Goal: Use online tool/utility: Utilize a website feature to perform a specific function

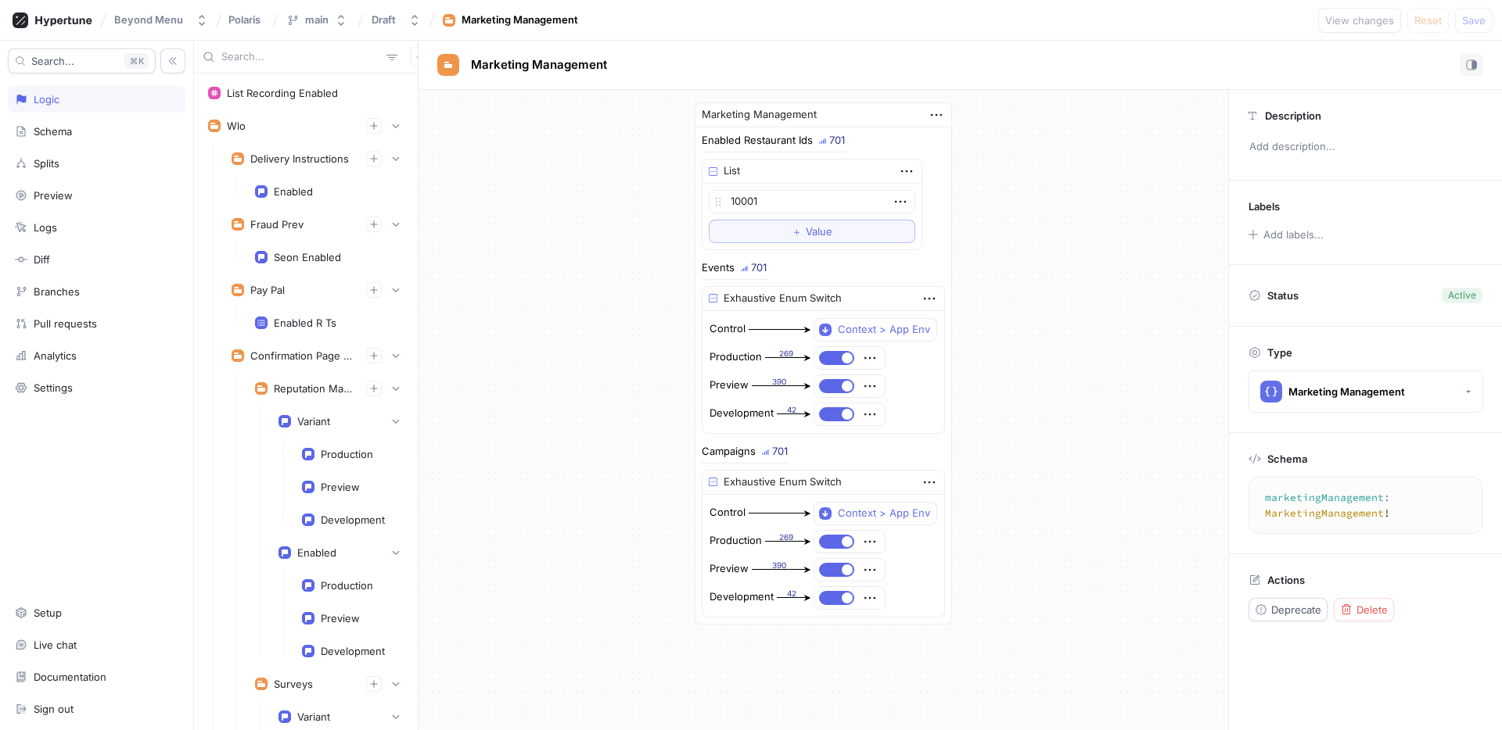
scroll to position [5472, 0]
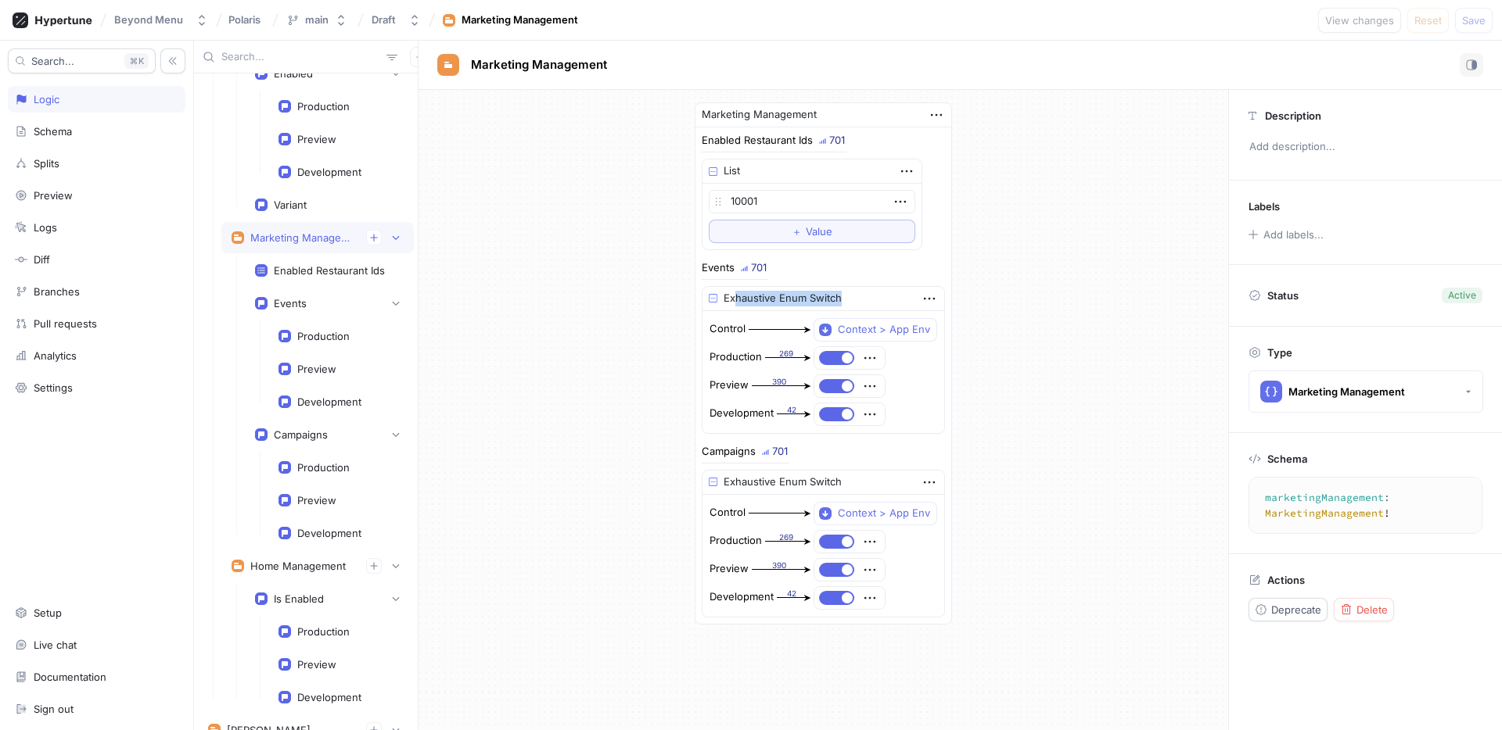
drag, startPoint x: 736, startPoint y: 299, endPoint x: 841, endPoint y: 300, distance: 105.6
click at [841, 300] on div "Exhaustive Enum Switch" at bounding box center [823, 299] width 242 height 24
click at [623, 331] on div "Marketing Management Enabled Restaurant Ids 701 List 10001 To pick up a draggab…" at bounding box center [822, 363] width 809 height 547
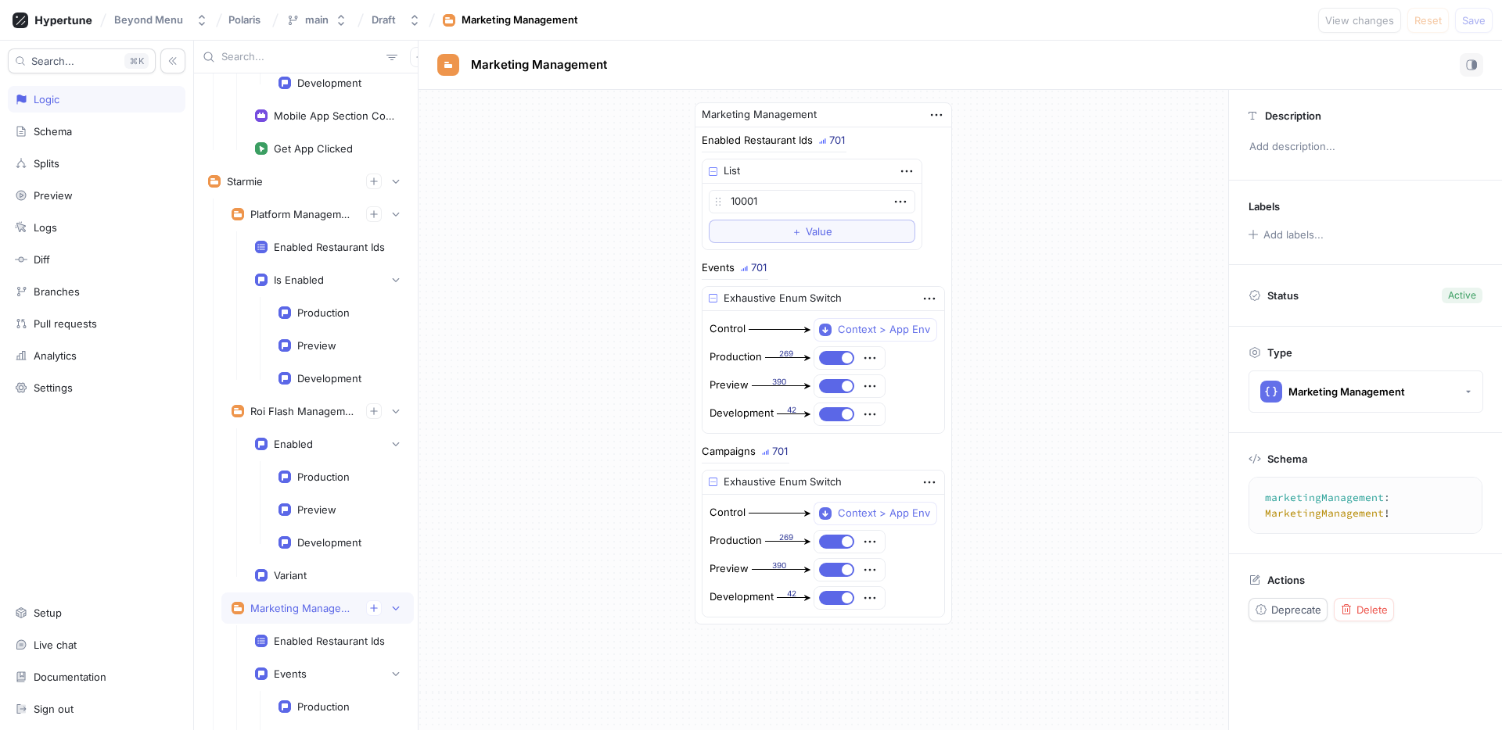
scroll to position [5089, 0]
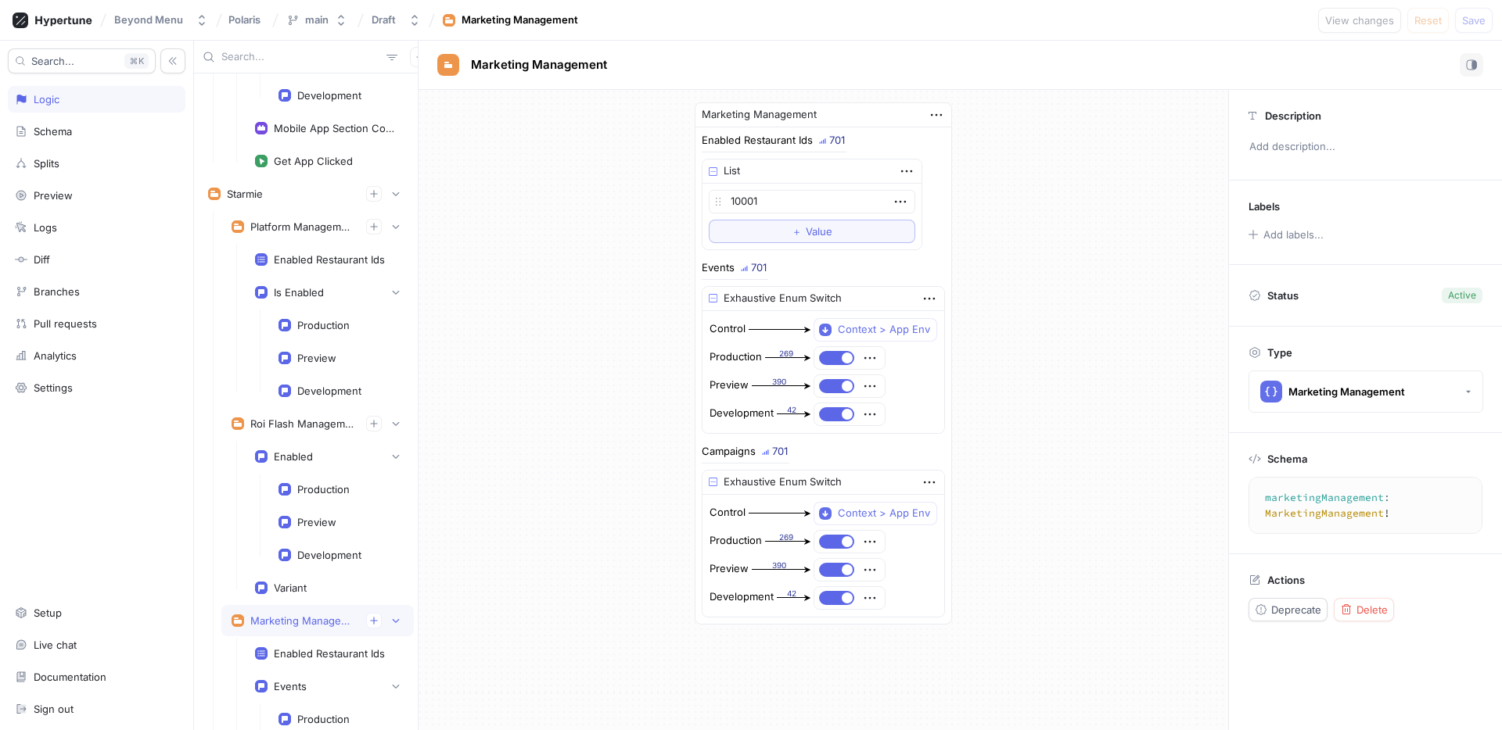
click at [268, 65] on div at bounding box center [306, 57] width 224 height 33
click at [275, 43] on div at bounding box center [306, 57] width 224 height 33
click at [272, 57] on input "text" at bounding box center [300, 57] width 159 height 16
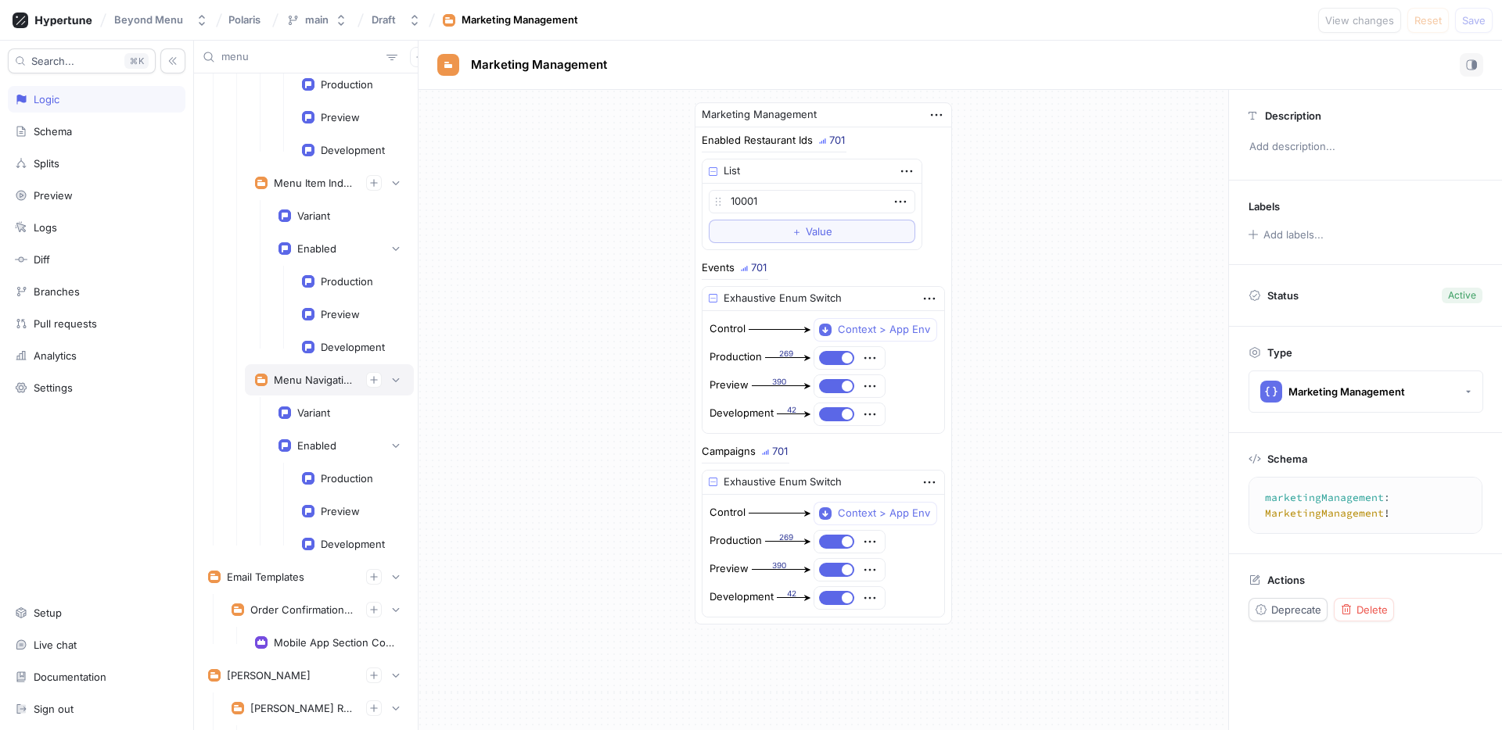
scroll to position [901, 0]
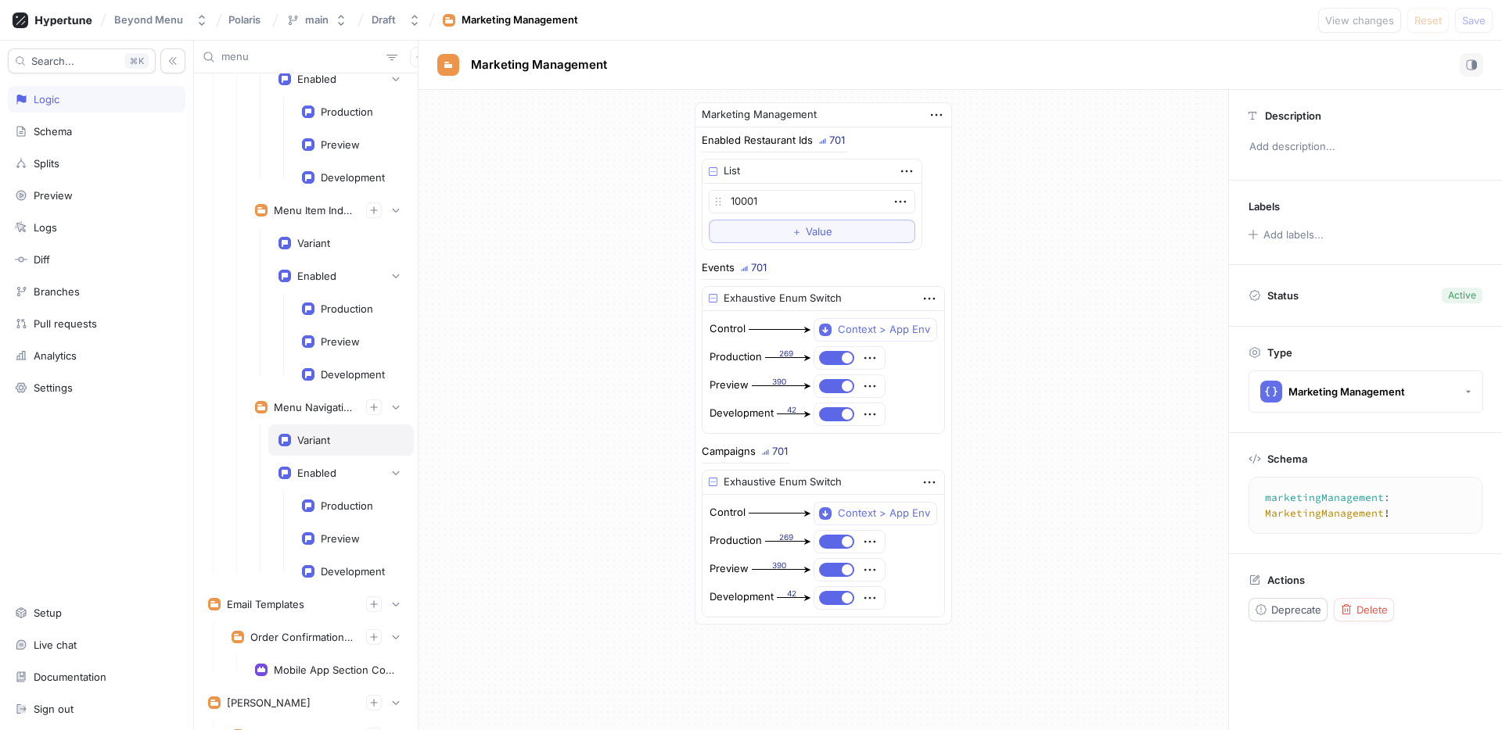
click at [312, 443] on div "Variant" at bounding box center [313, 440] width 33 height 13
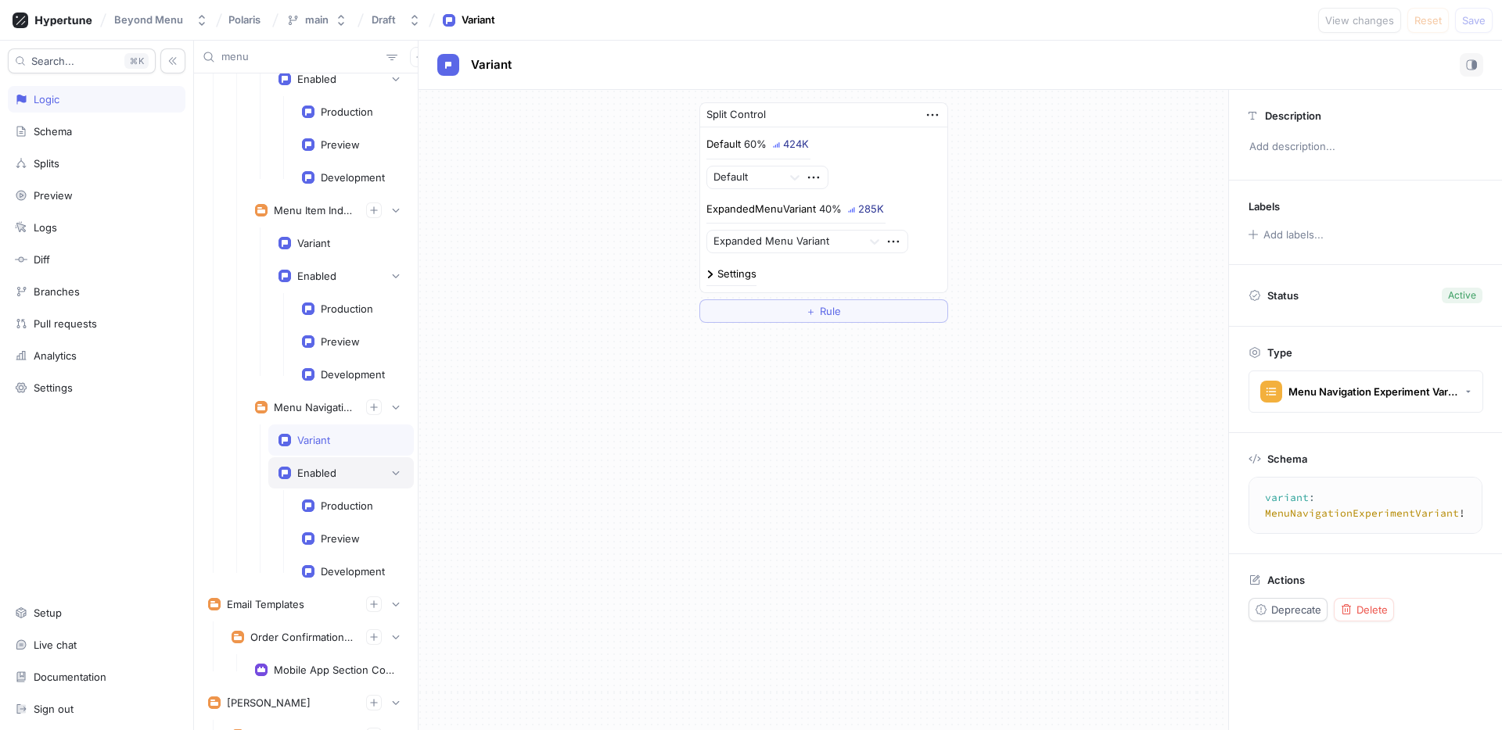
click at [305, 478] on div "Enabled" at bounding box center [316, 473] width 39 height 13
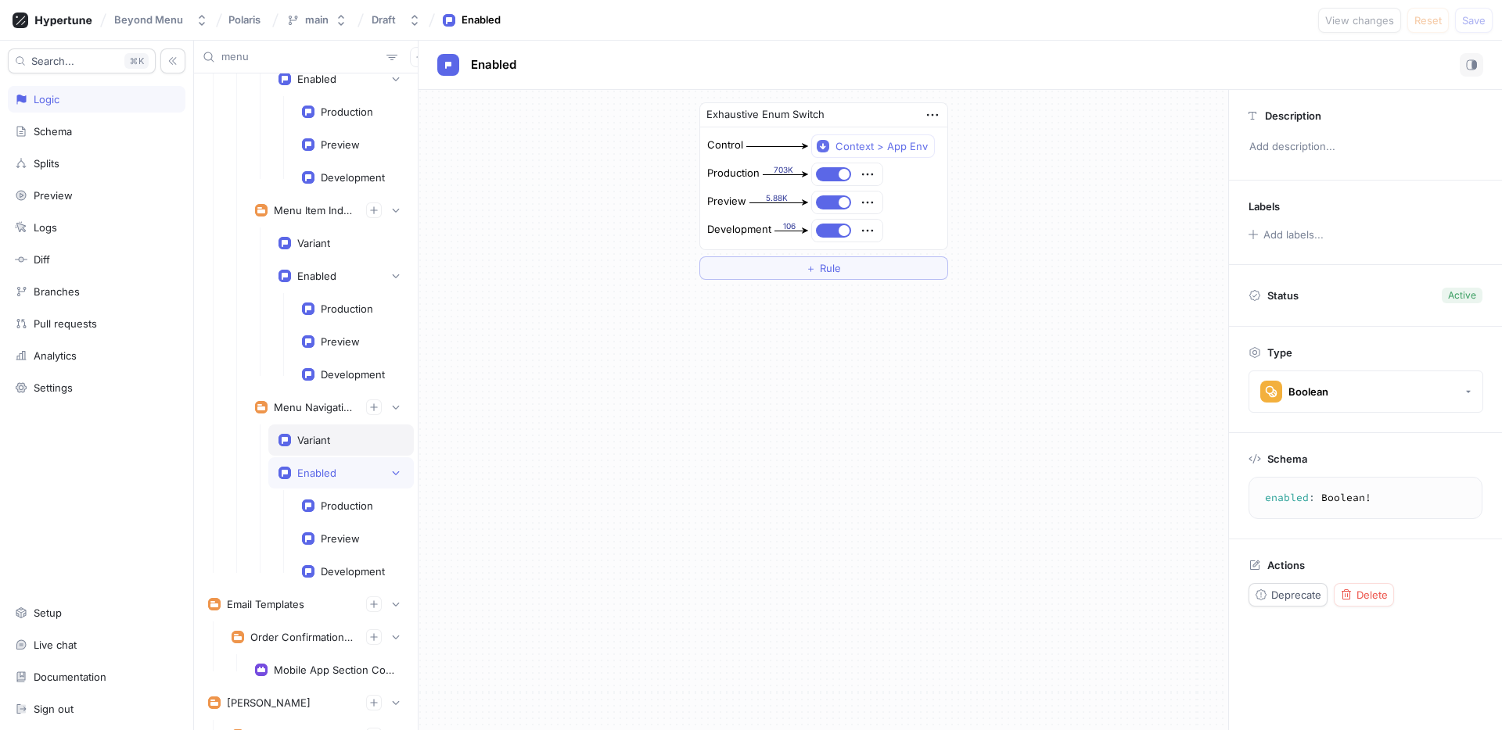
click at [318, 443] on div "Variant" at bounding box center [313, 440] width 33 height 13
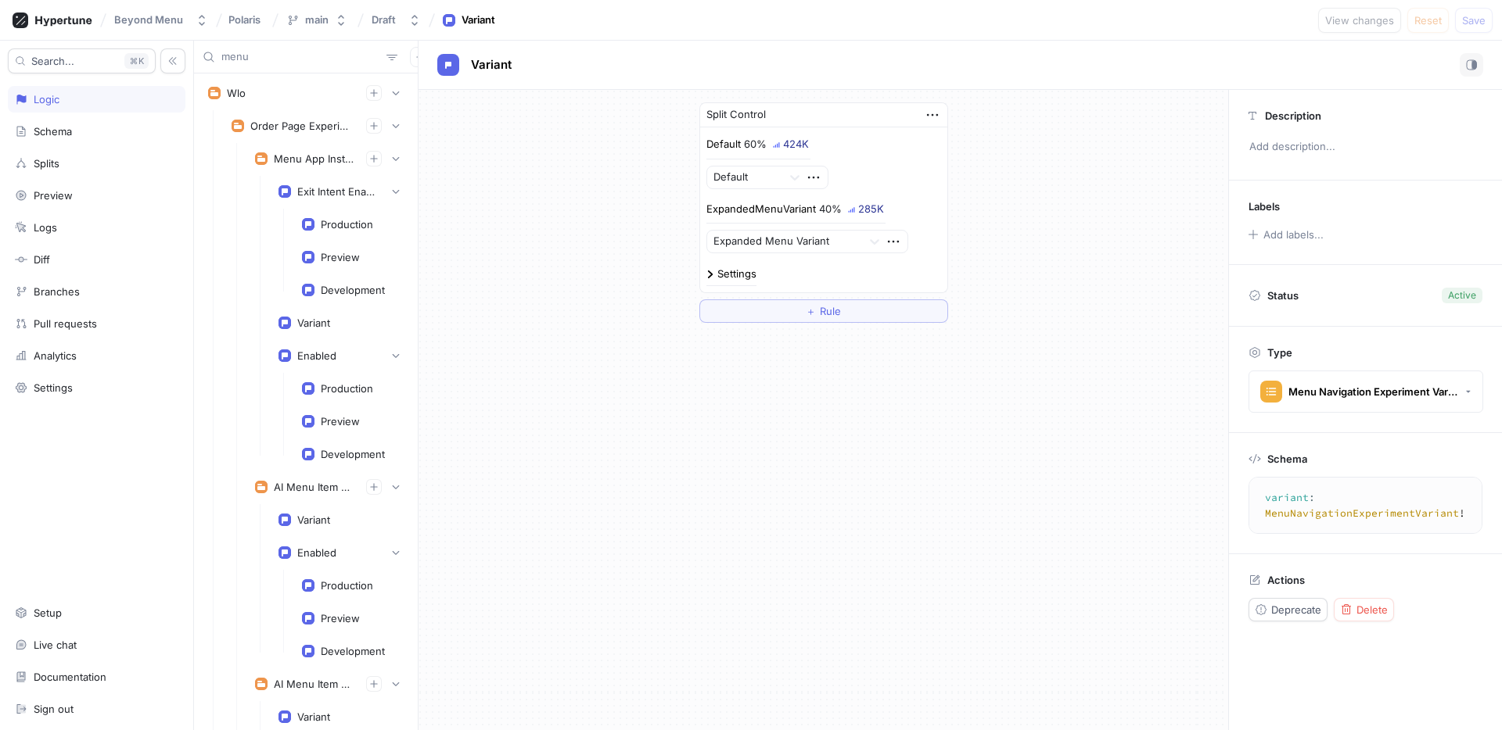
click at [242, 48] on div "menu" at bounding box center [306, 57] width 224 height 33
click at [237, 52] on input "menu" at bounding box center [300, 57] width 159 height 16
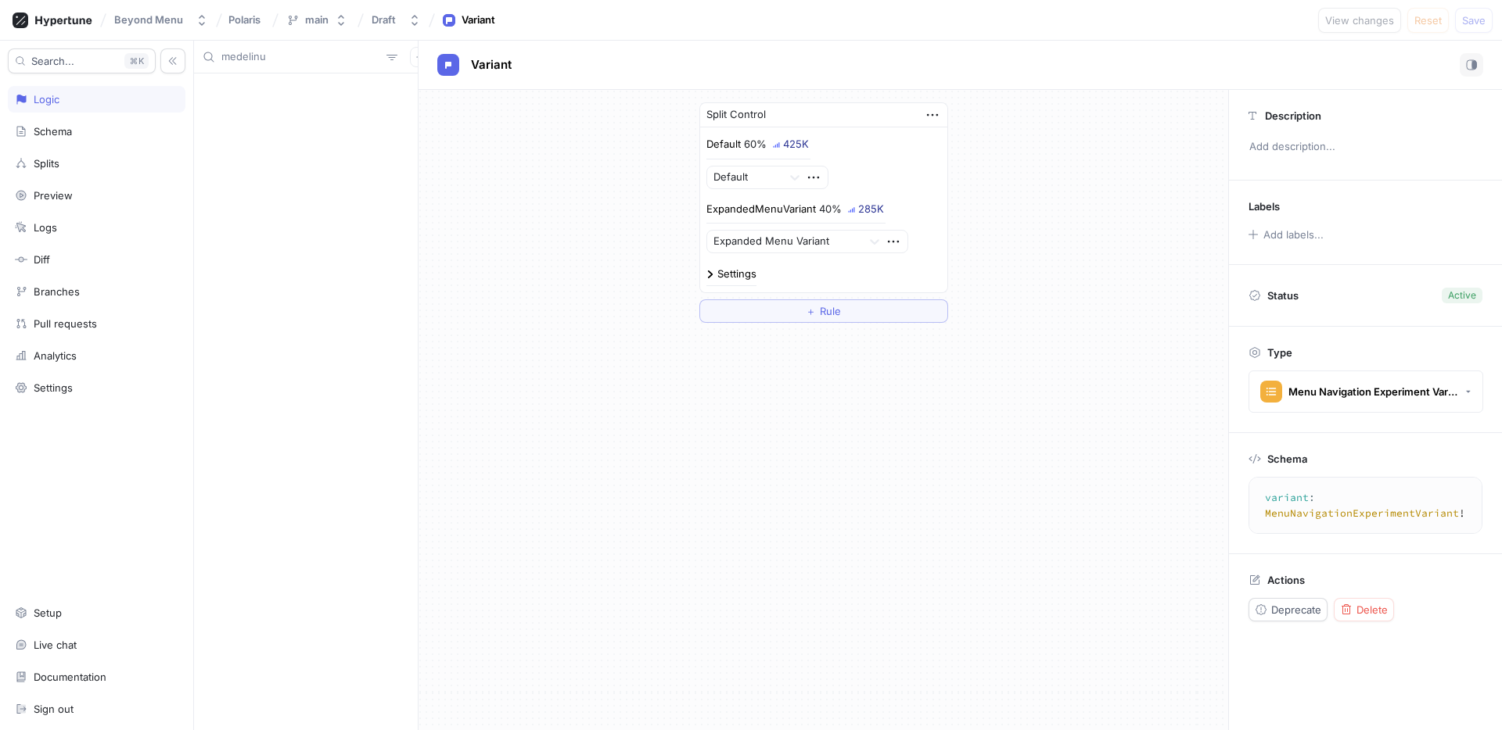
click at [247, 61] on input "medelinu" at bounding box center [300, 57] width 159 height 16
click at [246, 61] on input "medelinu" at bounding box center [300, 57] width 159 height 16
click at [245, 61] on input "medelinu" at bounding box center [300, 57] width 159 height 16
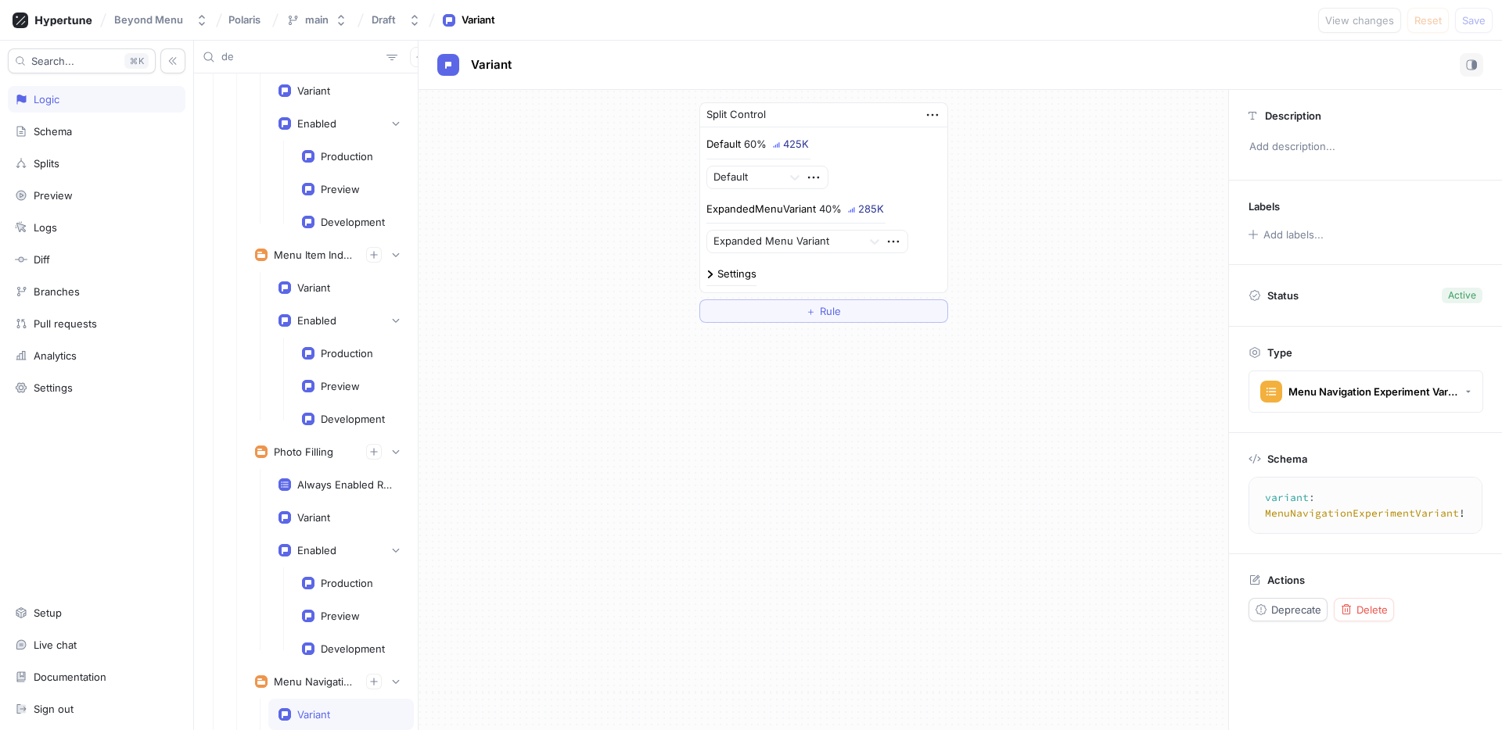
scroll to position [2696, 0]
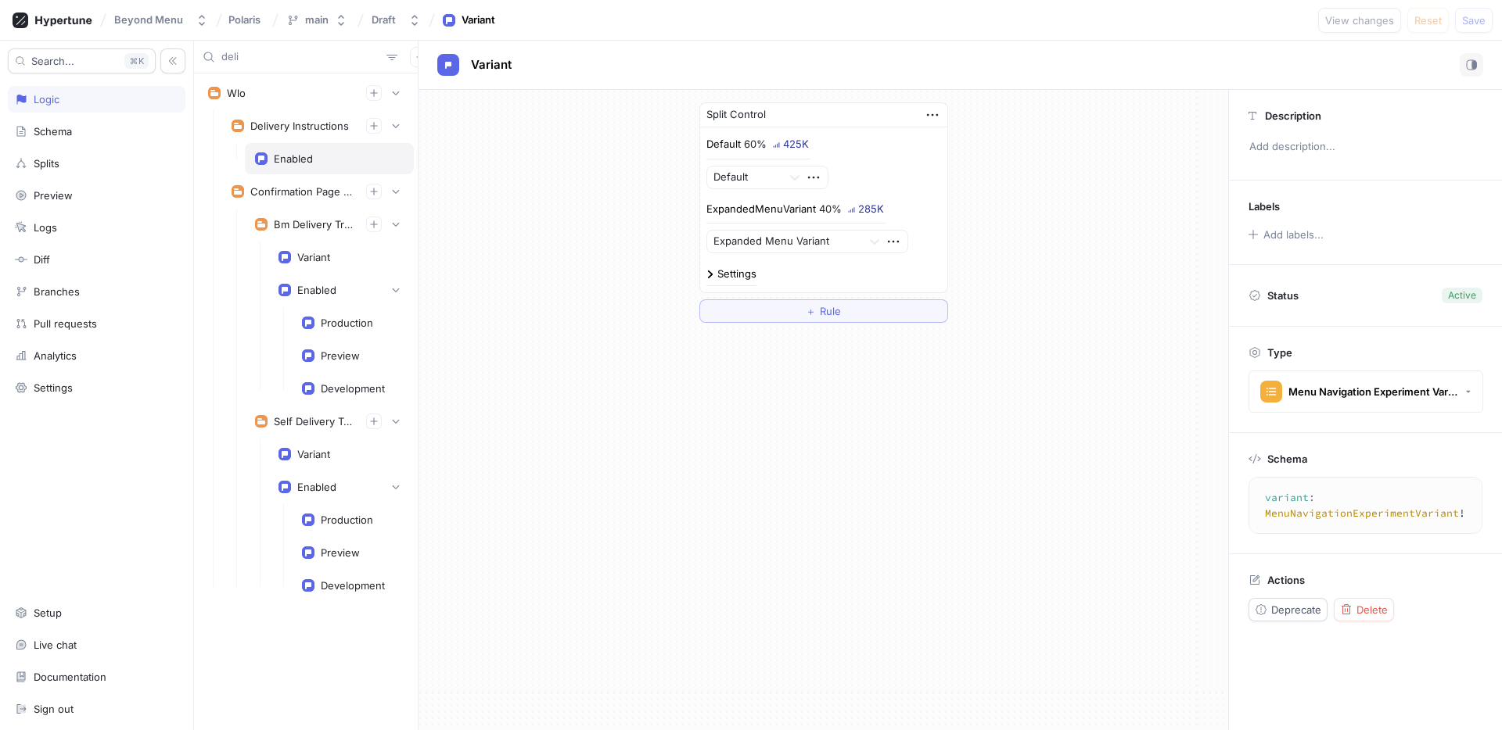
type input "deli"
click at [301, 169] on div "Enabled" at bounding box center [329, 158] width 169 height 31
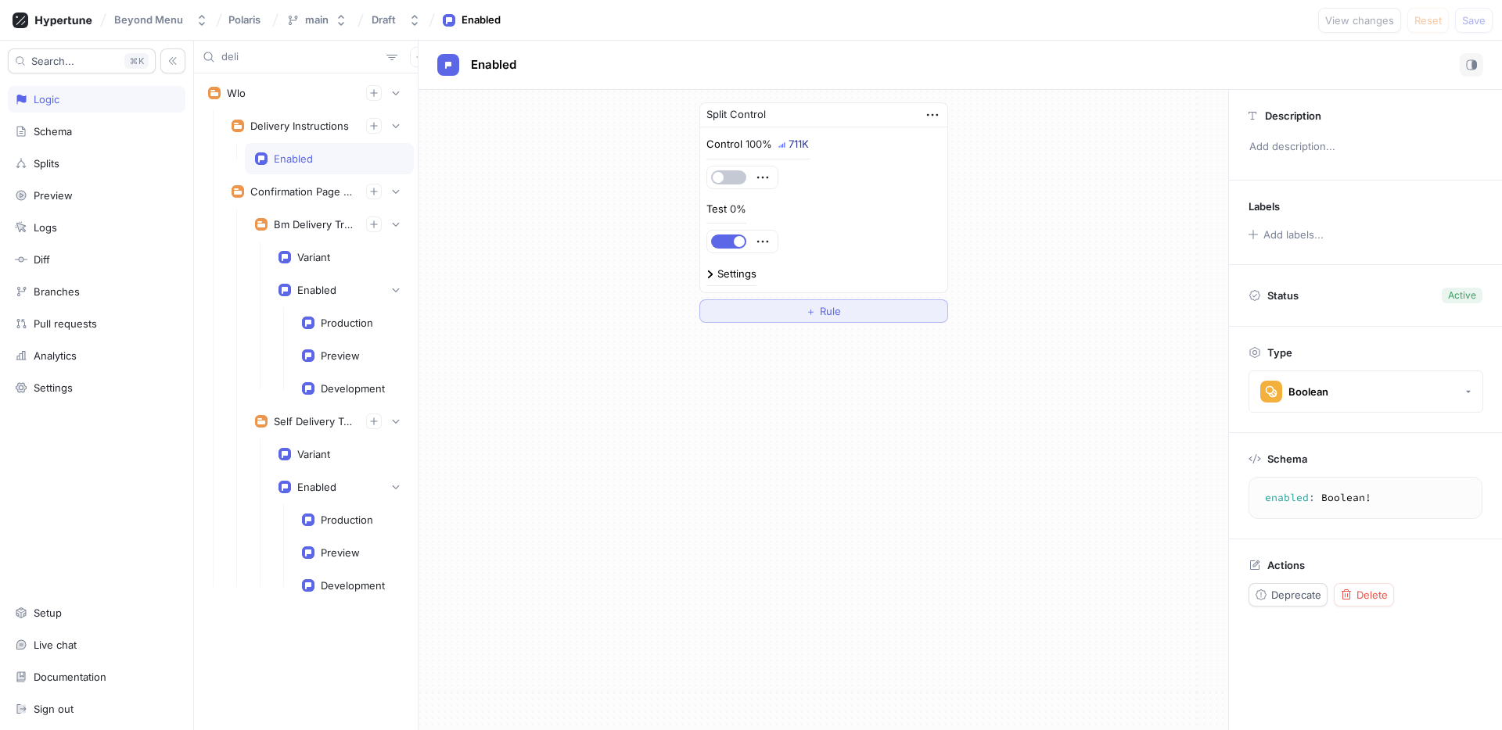
click at [784, 303] on button "＋ Rule" at bounding box center [823, 311] width 249 height 23
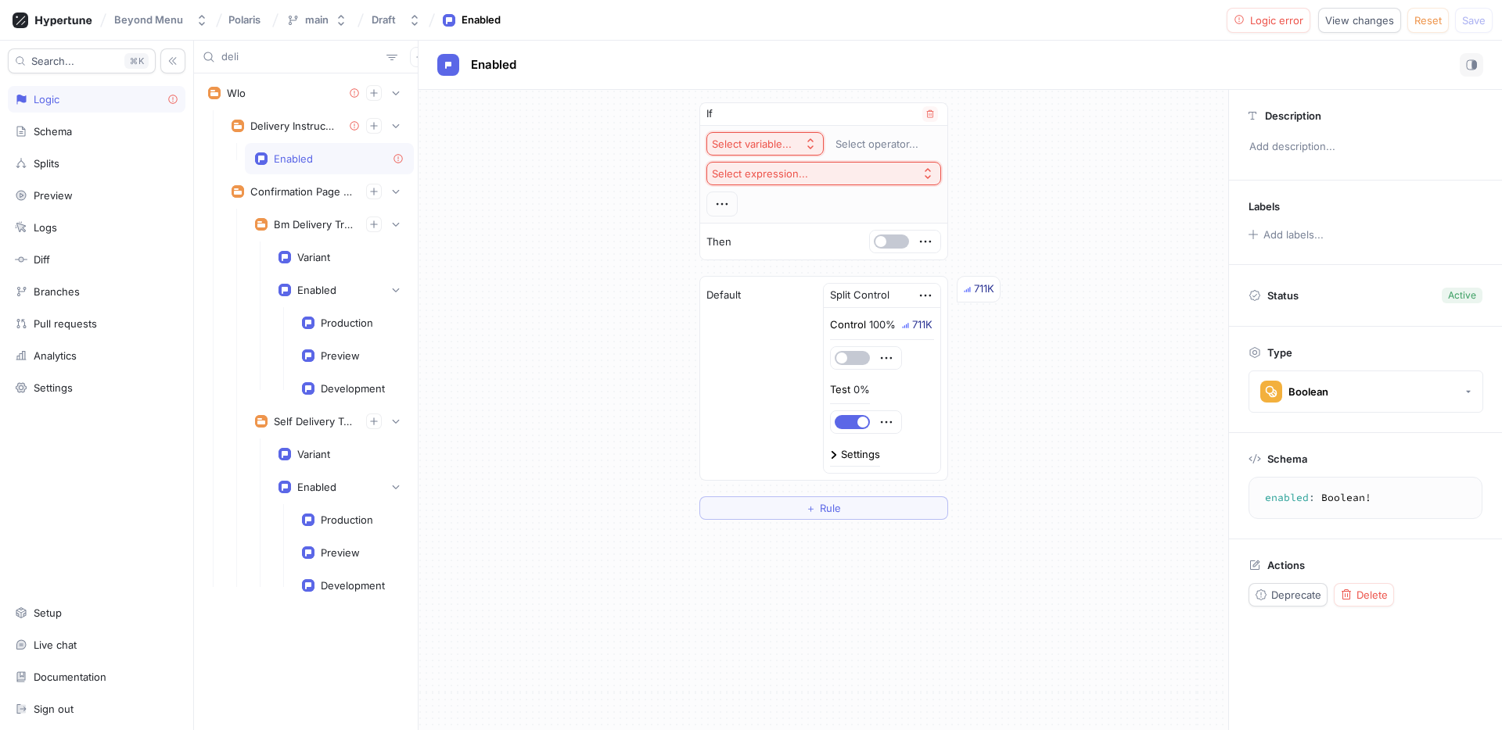
click at [768, 142] on div "Select variable..." at bounding box center [752, 144] width 80 height 13
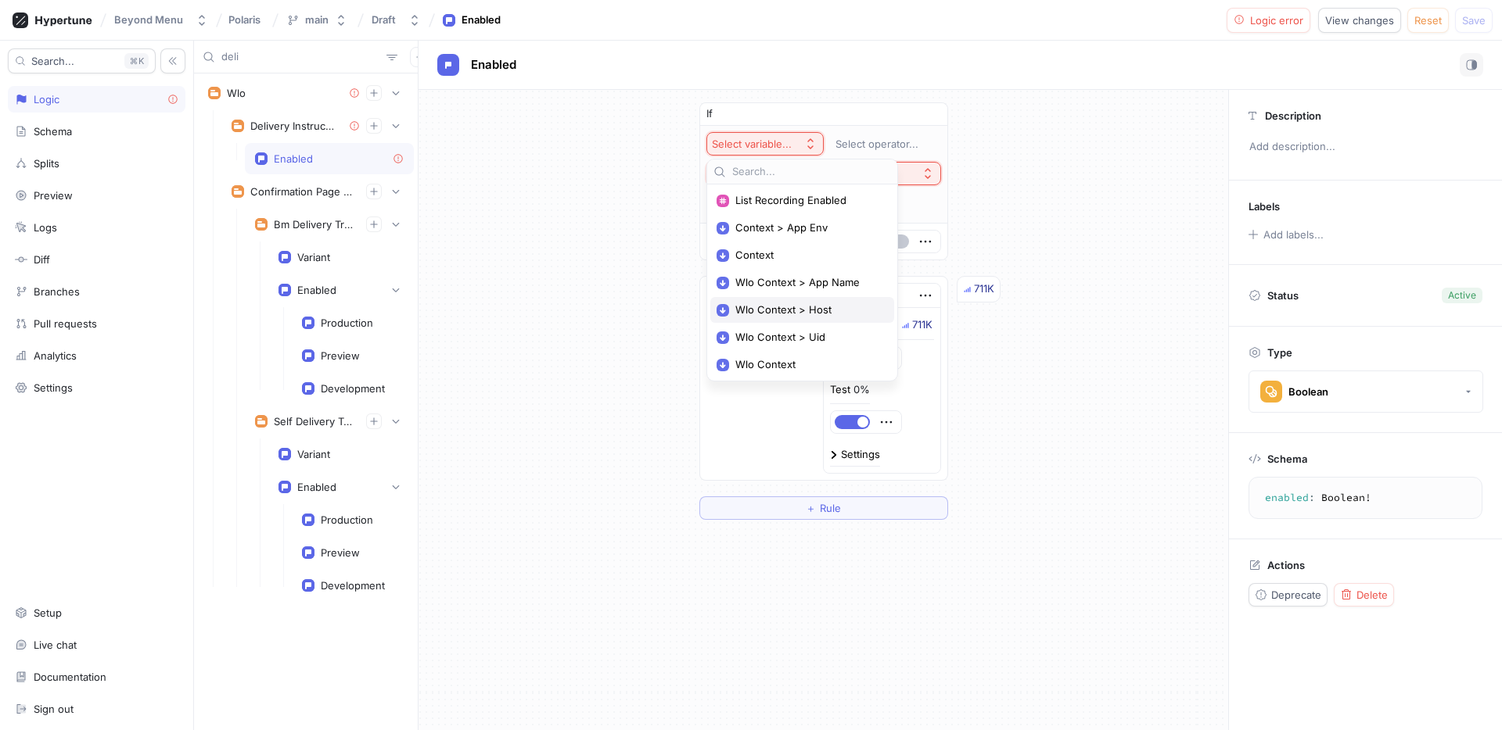
click at [799, 312] on span "Wlo Context > Host" at bounding box center [807, 309] width 145 height 13
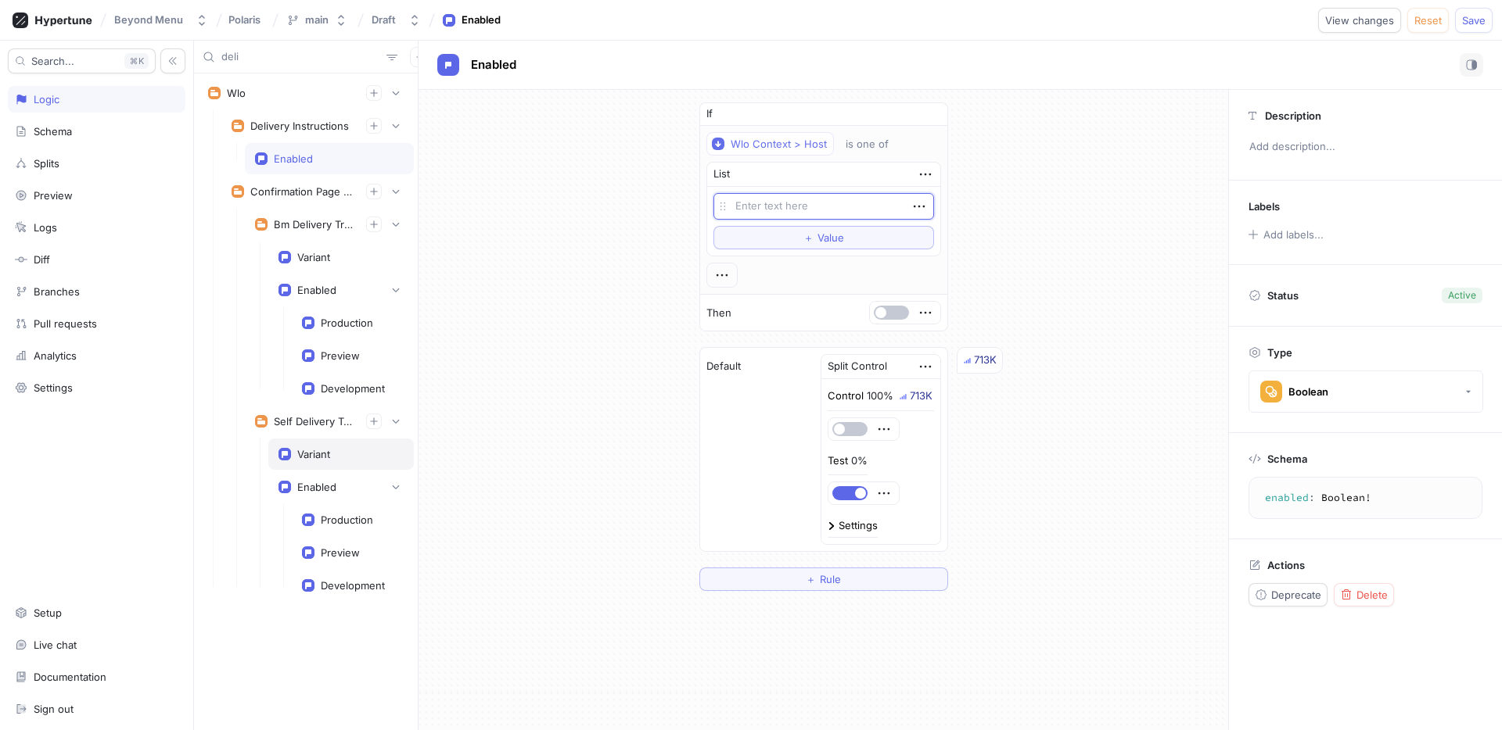
type textarea "x"
click at [328, 453] on div "Variant" at bounding box center [313, 454] width 33 height 13
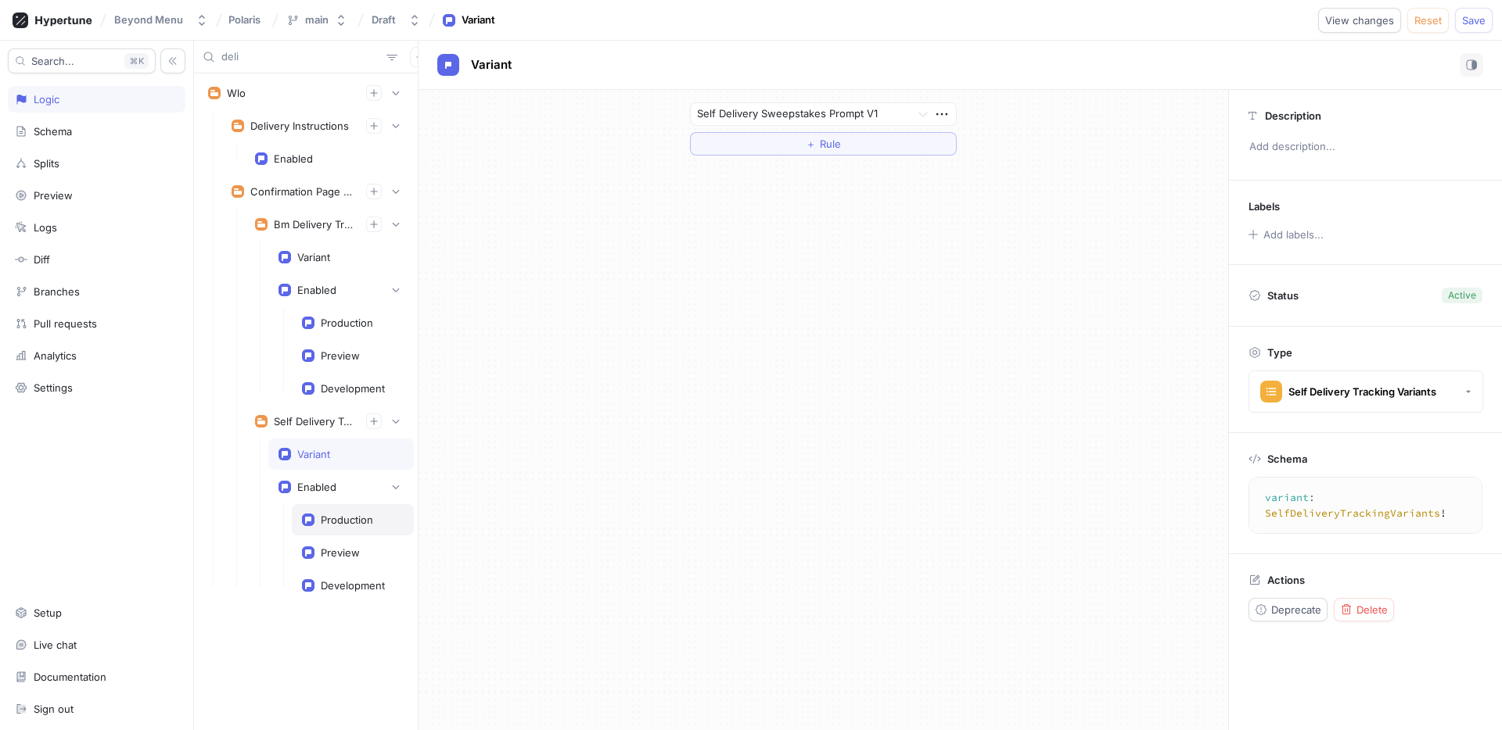
click at [342, 517] on div "Production" at bounding box center [347, 520] width 52 height 13
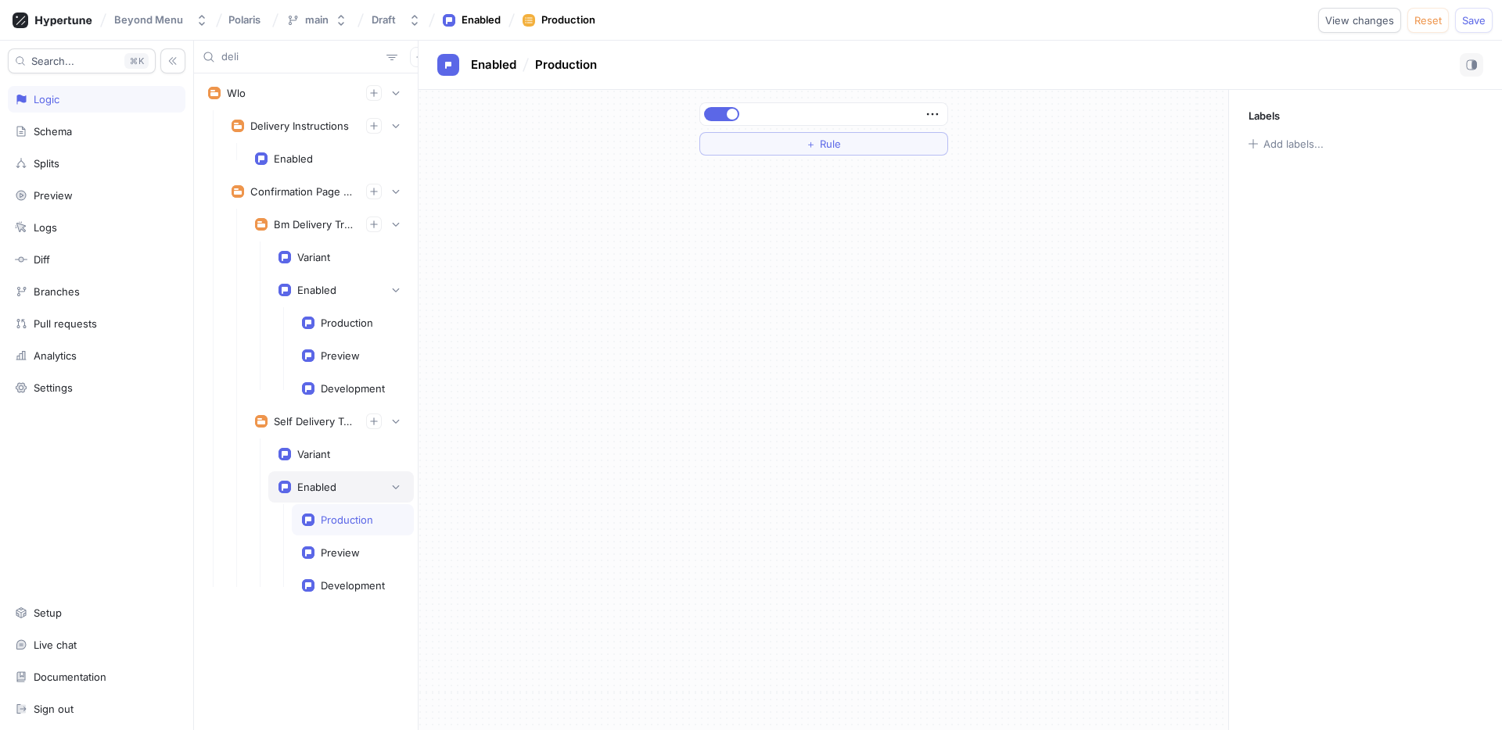
click at [332, 483] on div "Enabled" at bounding box center [316, 487] width 39 height 13
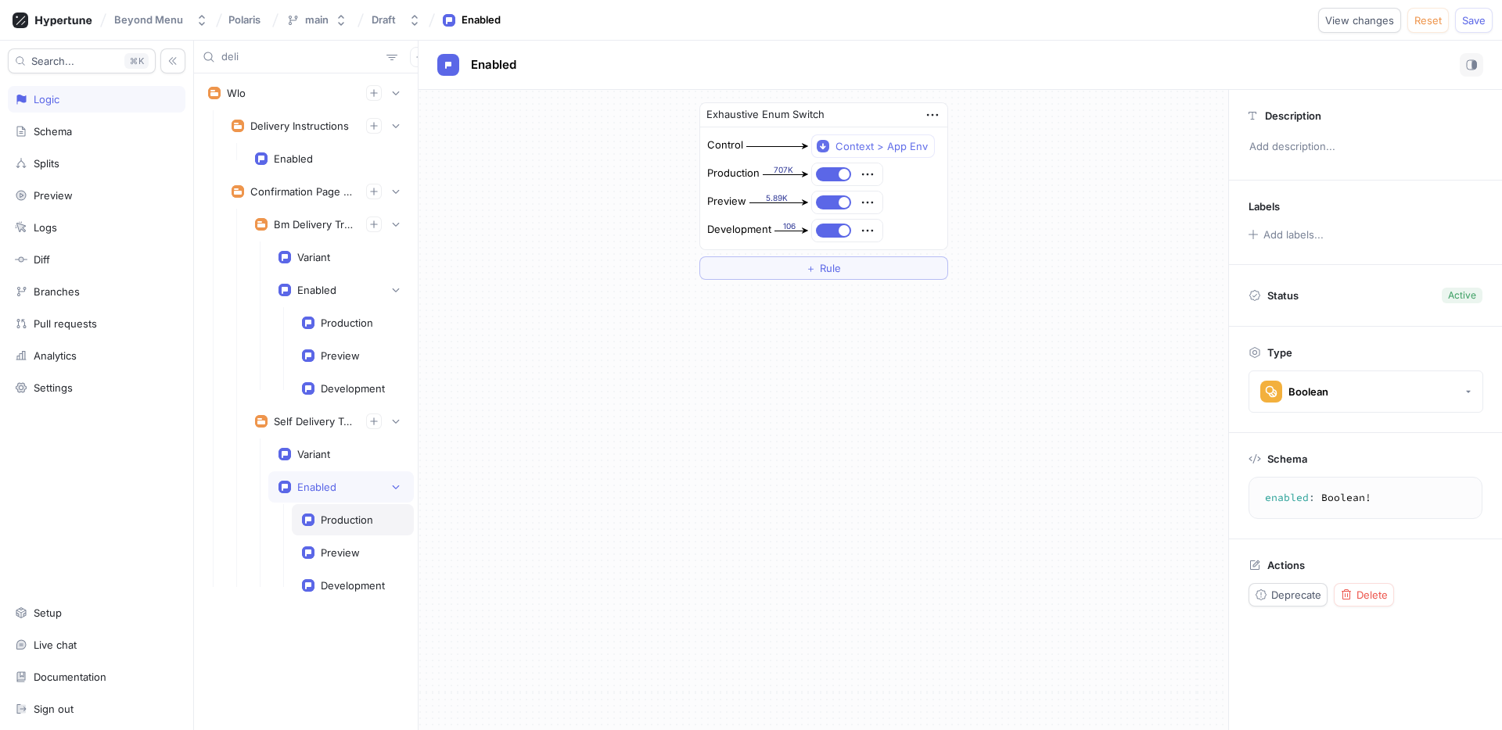
click at [331, 515] on div "Production" at bounding box center [347, 520] width 52 height 13
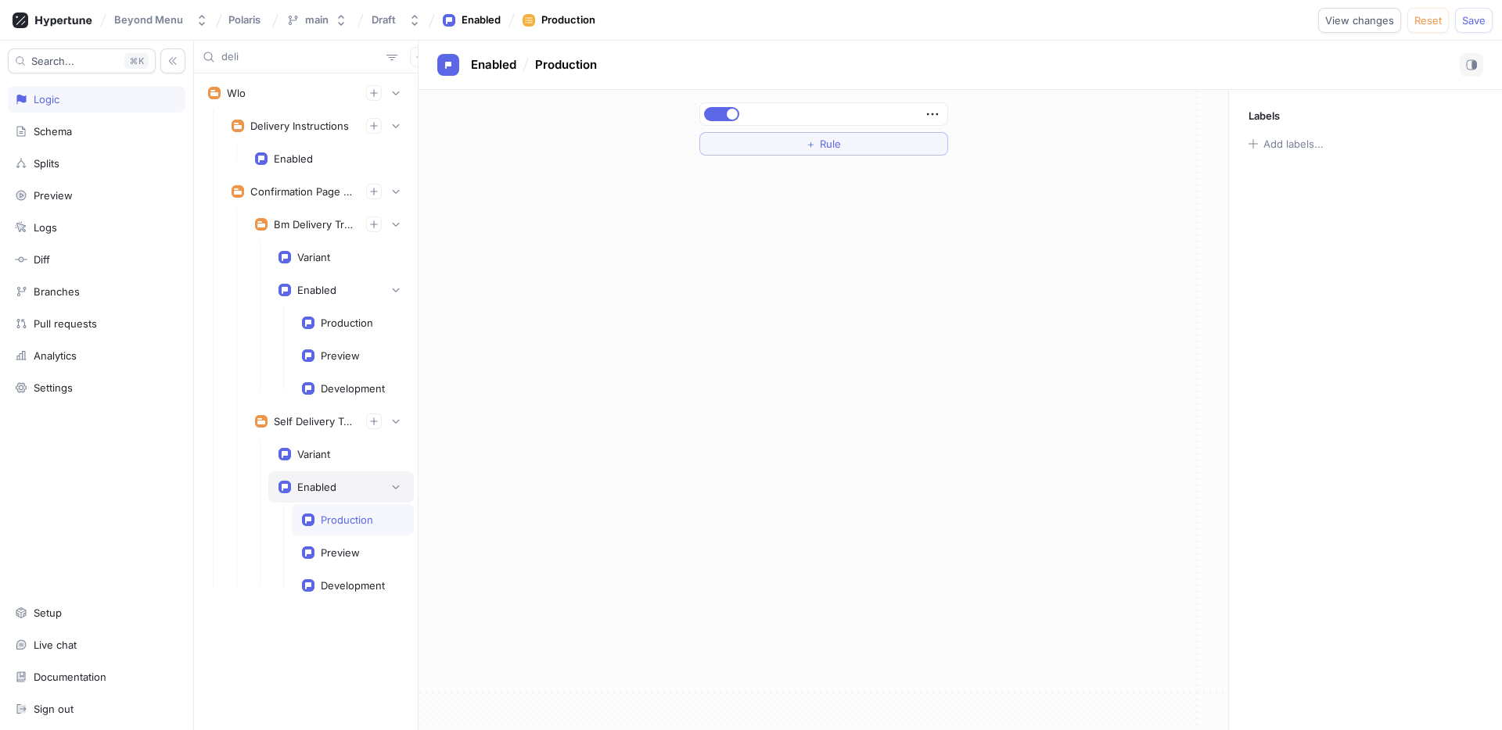
click at [328, 483] on div "Enabled" at bounding box center [316, 487] width 39 height 13
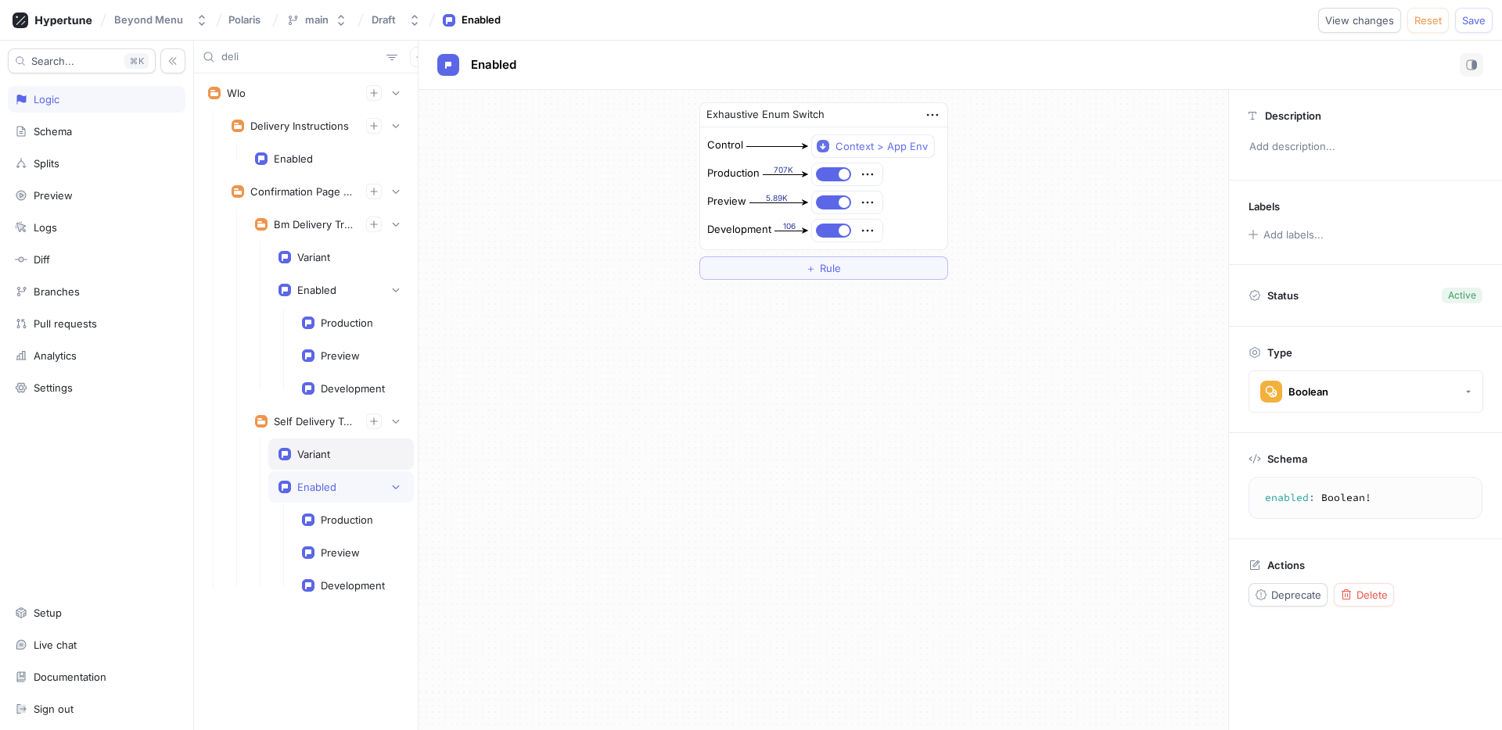
click at [358, 448] on div "Variant" at bounding box center [340, 454] width 125 height 13
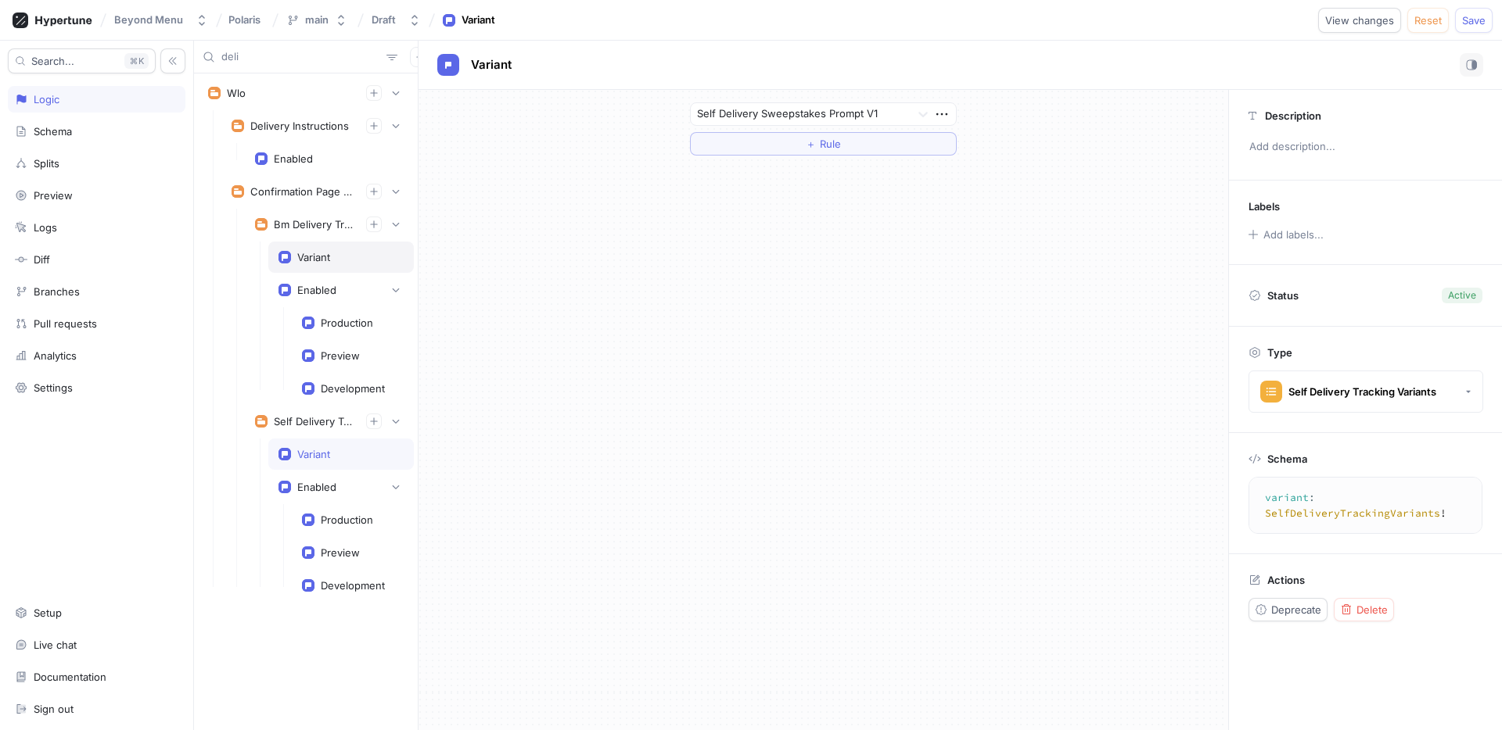
click at [307, 246] on div "Variant" at bounding box center [340, 257] width 145 height 31
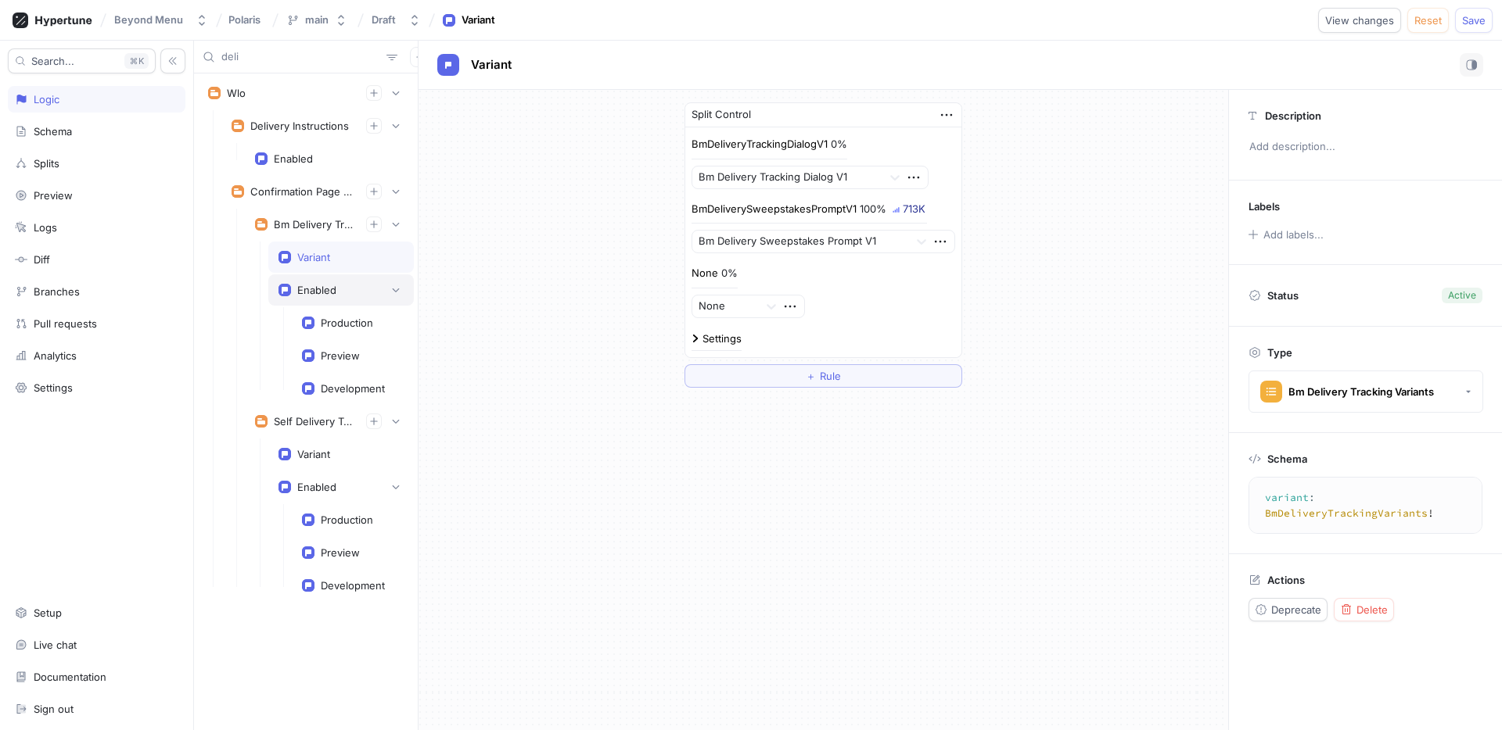
click at [332, 285] on div "Enabled" at bounding box center [316, 290] width 39 height 13
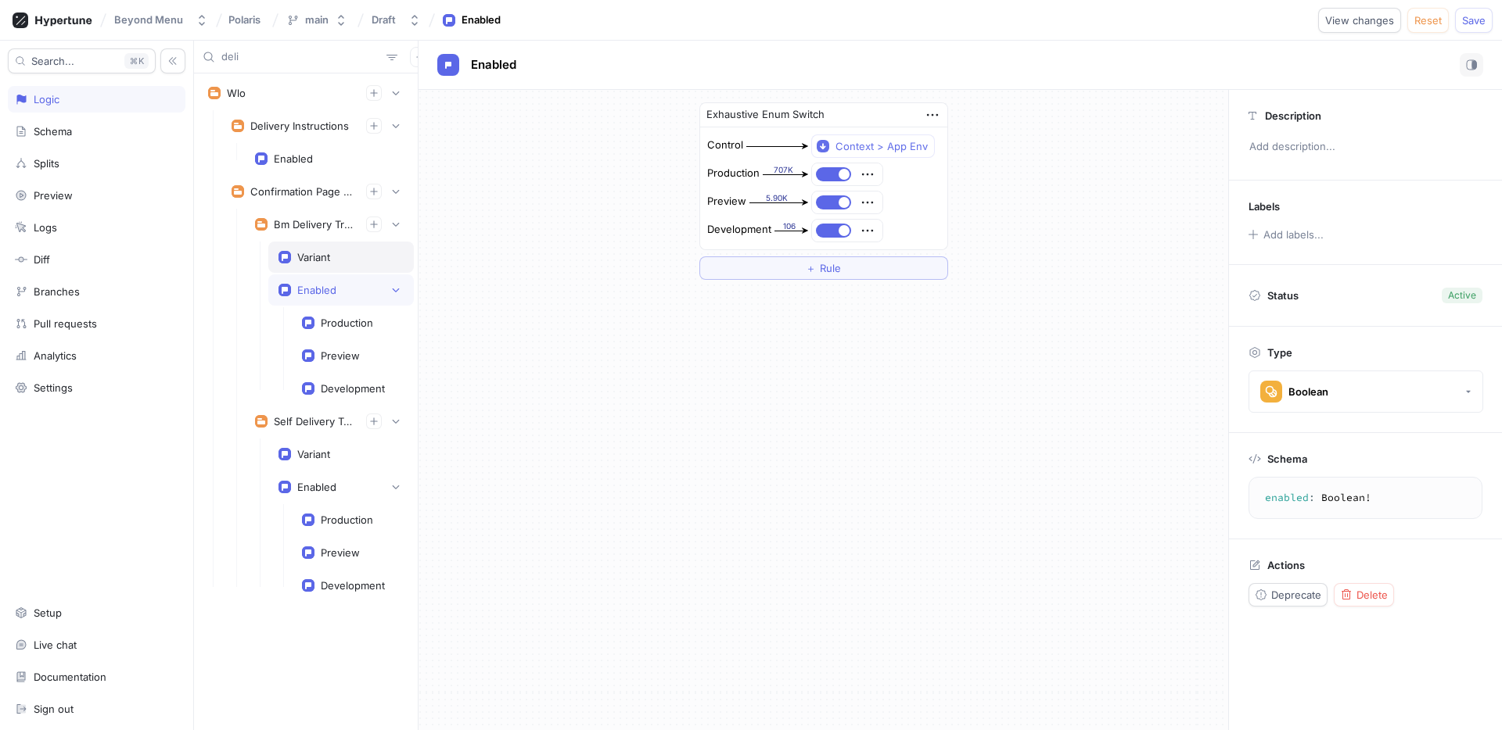
click at [320, 251] on div "Variant" at bounding box center [313, 257] width 33 height 13
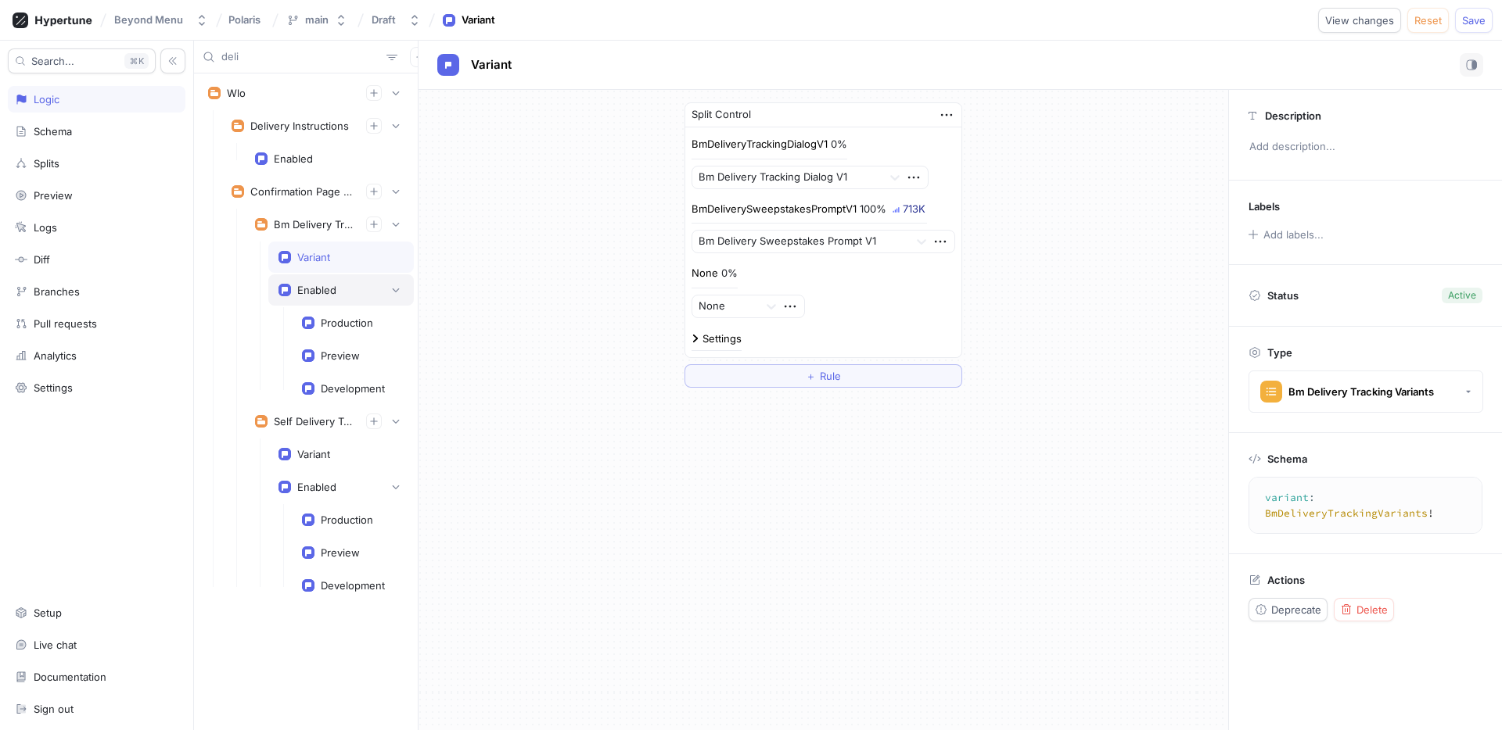
click at [334, 296] on div "Enabled" at bounding box center [316, 290] width 39 height 13
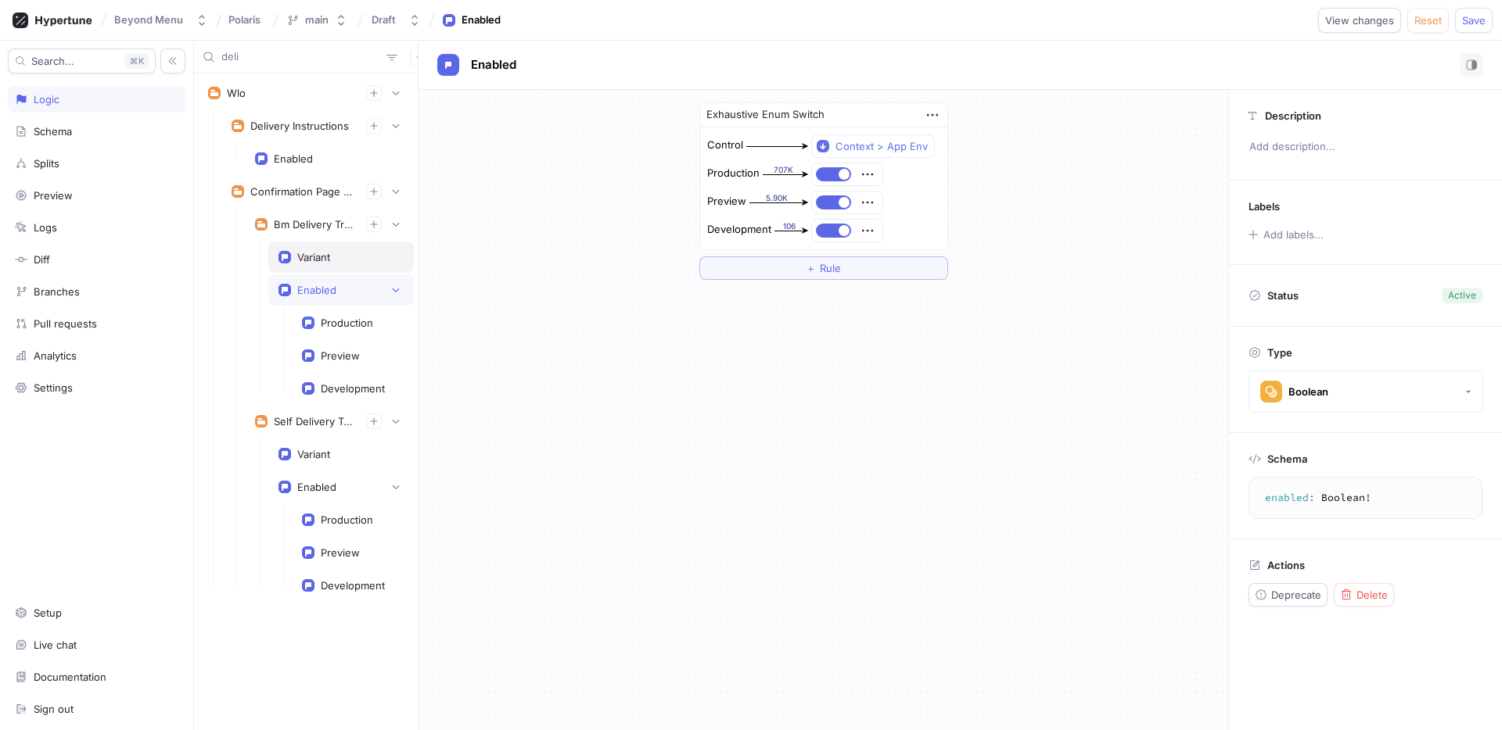
click at [316, 252] on div "Variant" at bounding box center [313, 257] width 33 height 13
type textarea "variant: BmDeliveryTrackingVariants!"
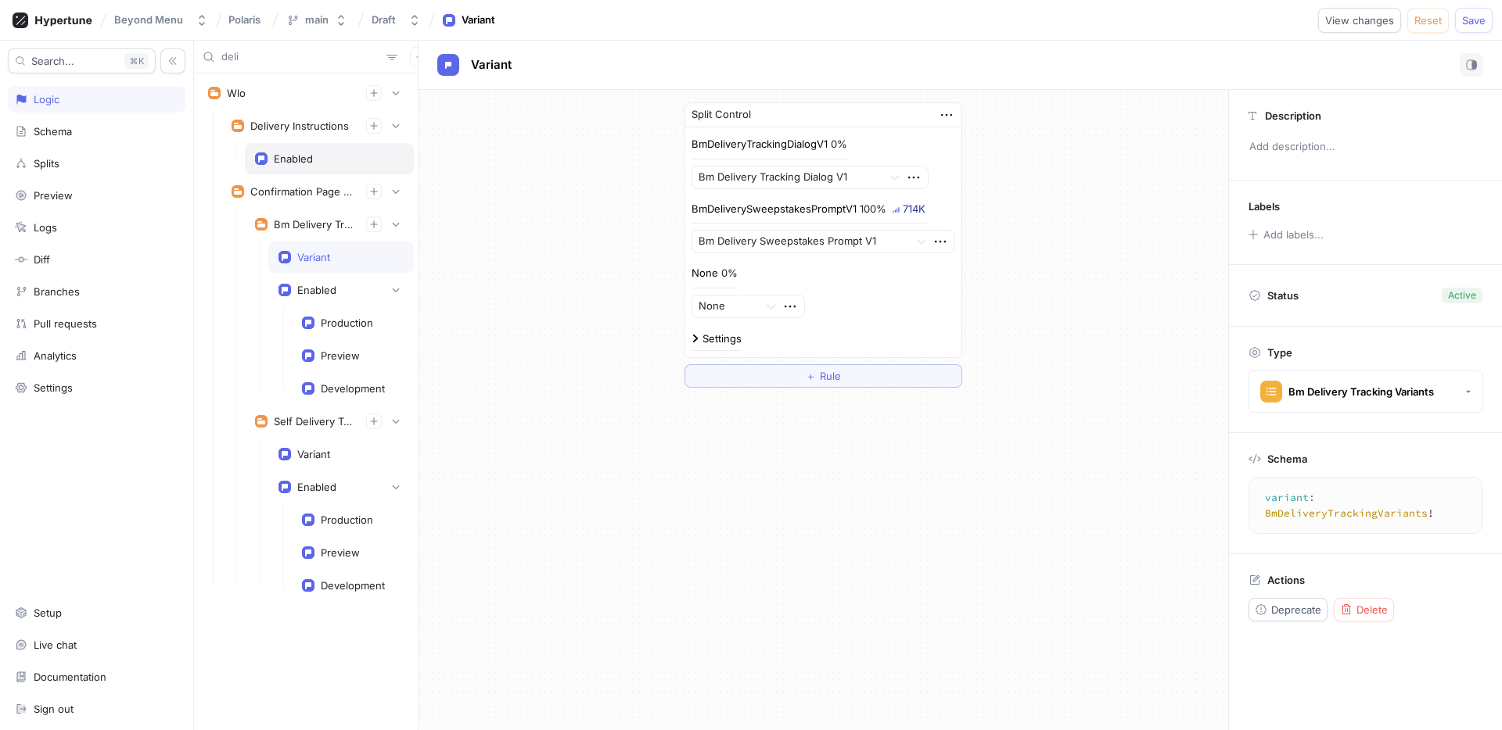
click at [304, 155] on div "Enabled" at bounding box center [293, 158] width 39 height 13
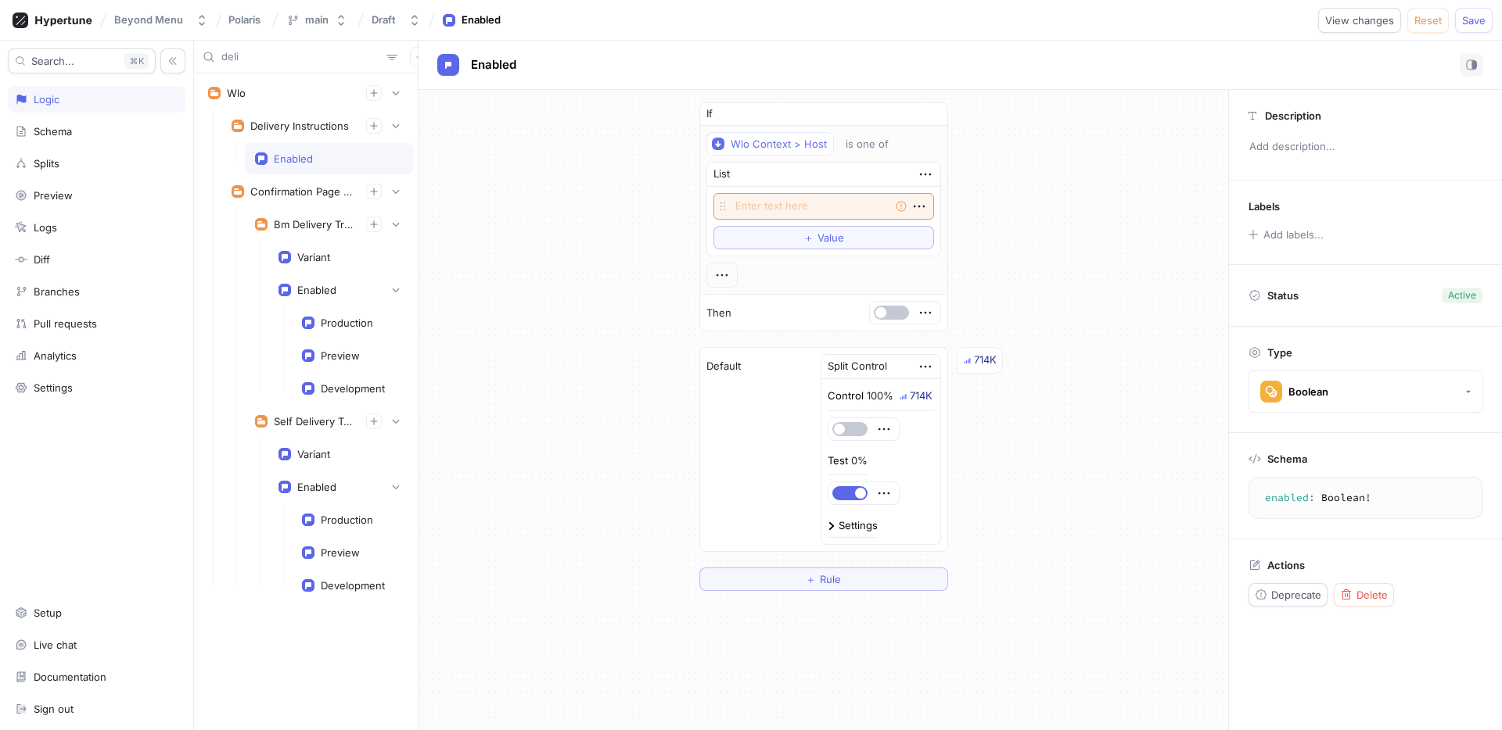
type textarea "x"
type textarea "enabled: Boolean!"
type textarea "x"
click at [933, 113] on icon "button" at bounding box center [929, 113] width 9 height 9
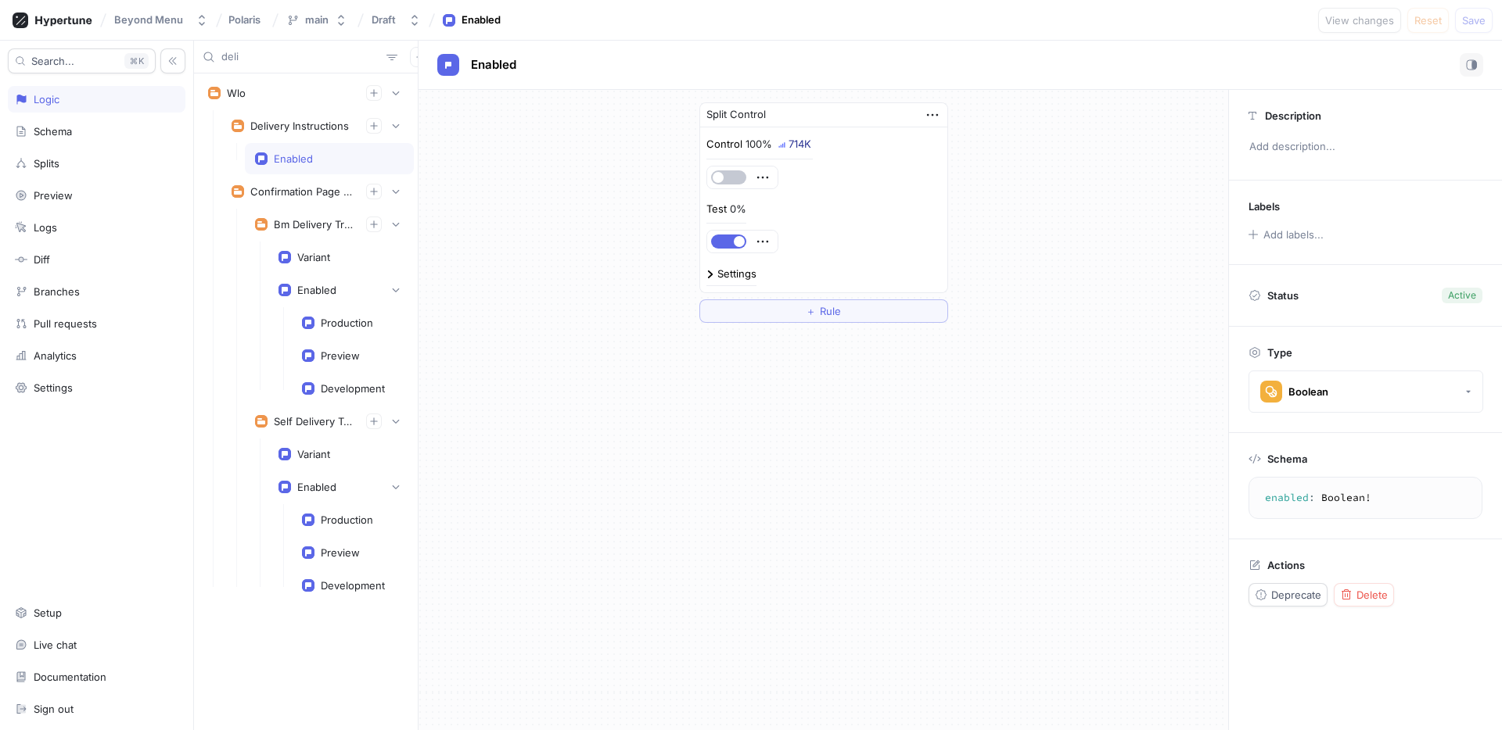
click at [257, 47] on div "deli" at bounding box center [306, 57] width 224 height 33
drag, startPoint x: 257, startPoint y: 58, endPoint x: 124, endPoint y: 56, distance: 132.2
click at [124, 56] on div "Search... K Logic Schema Splits Preview Logs Diff Branches Pull requests Analyt…" at bounding box center [751, 386] width 1502 height 690
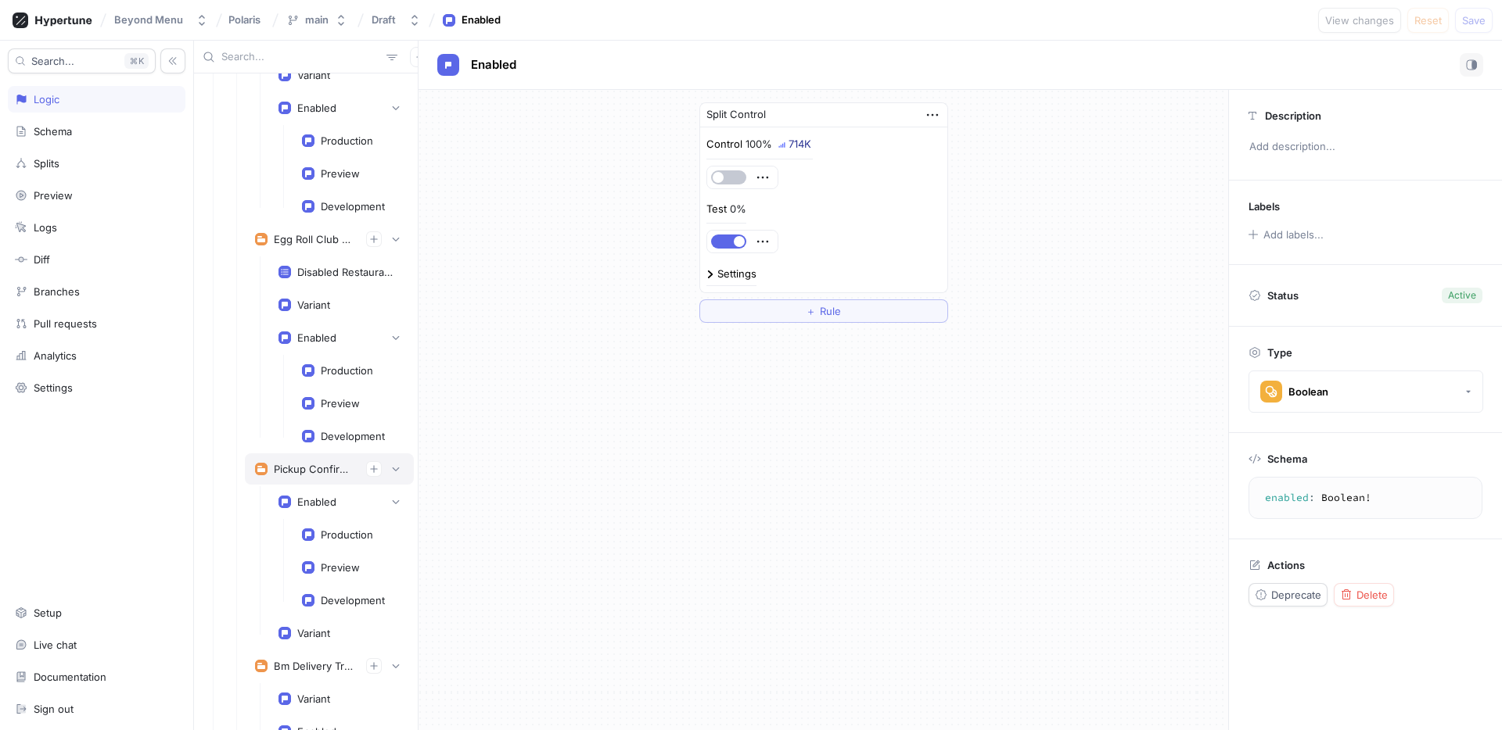
scroll to position [982, 0]
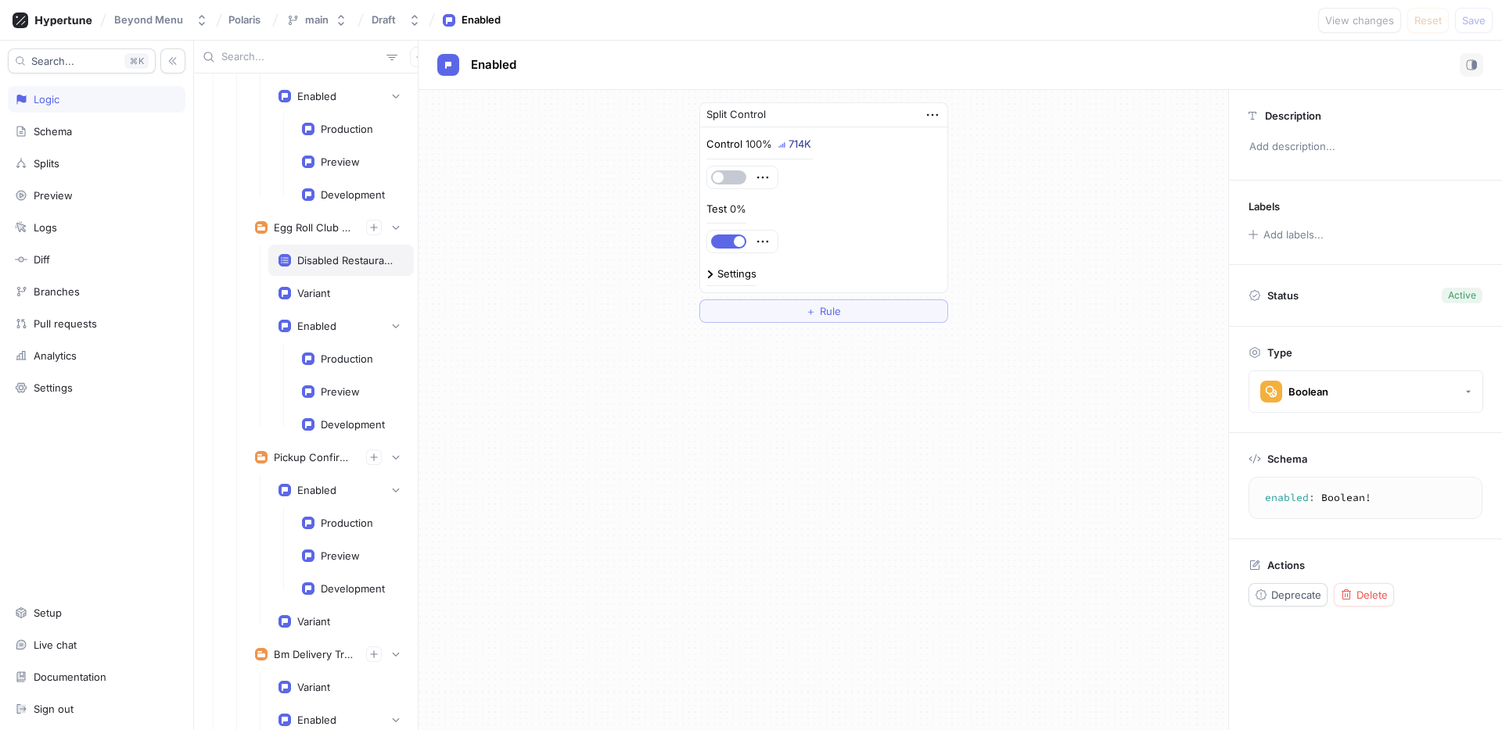
click at [337, 261] on div "Disabled Restaurants" at bounding box center [347, 260] width 100 height 13
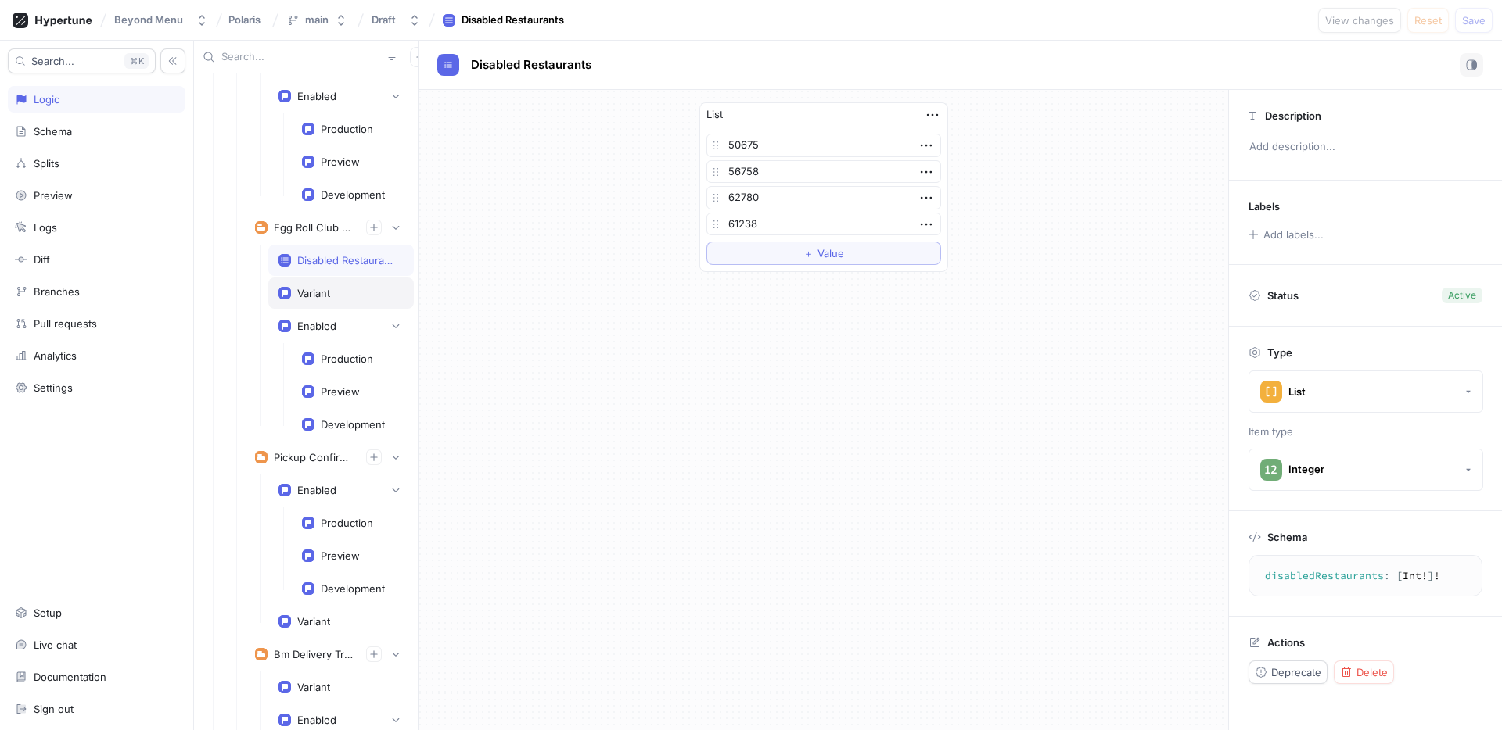
click at [321, 293] on div "Variant" at bounding box center [313, 293] width 33 height 13
type textarea "variant: ReceiptEggRollClubVariants!"
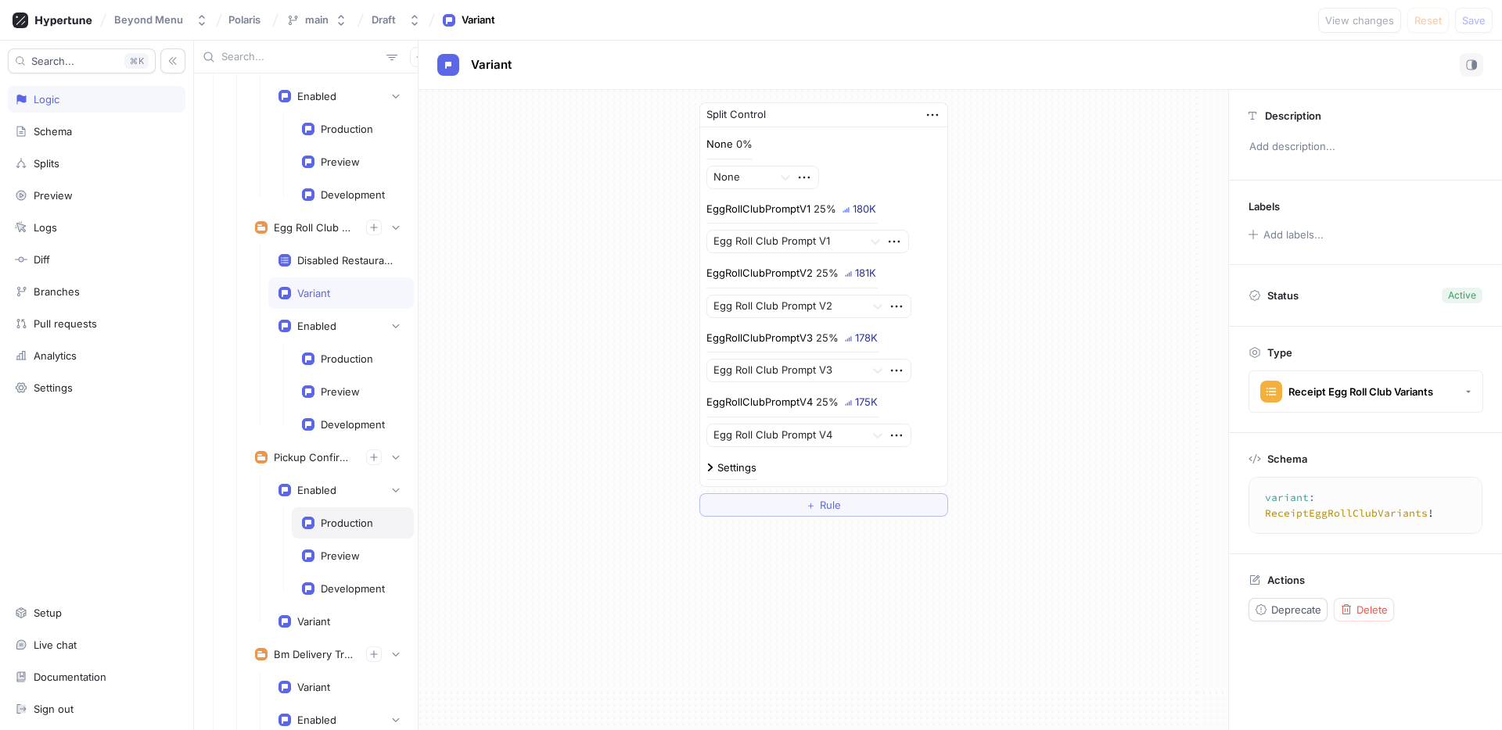
click at [347, 522] on div "Production" at bounding box center [347, 523] width 52 height 13
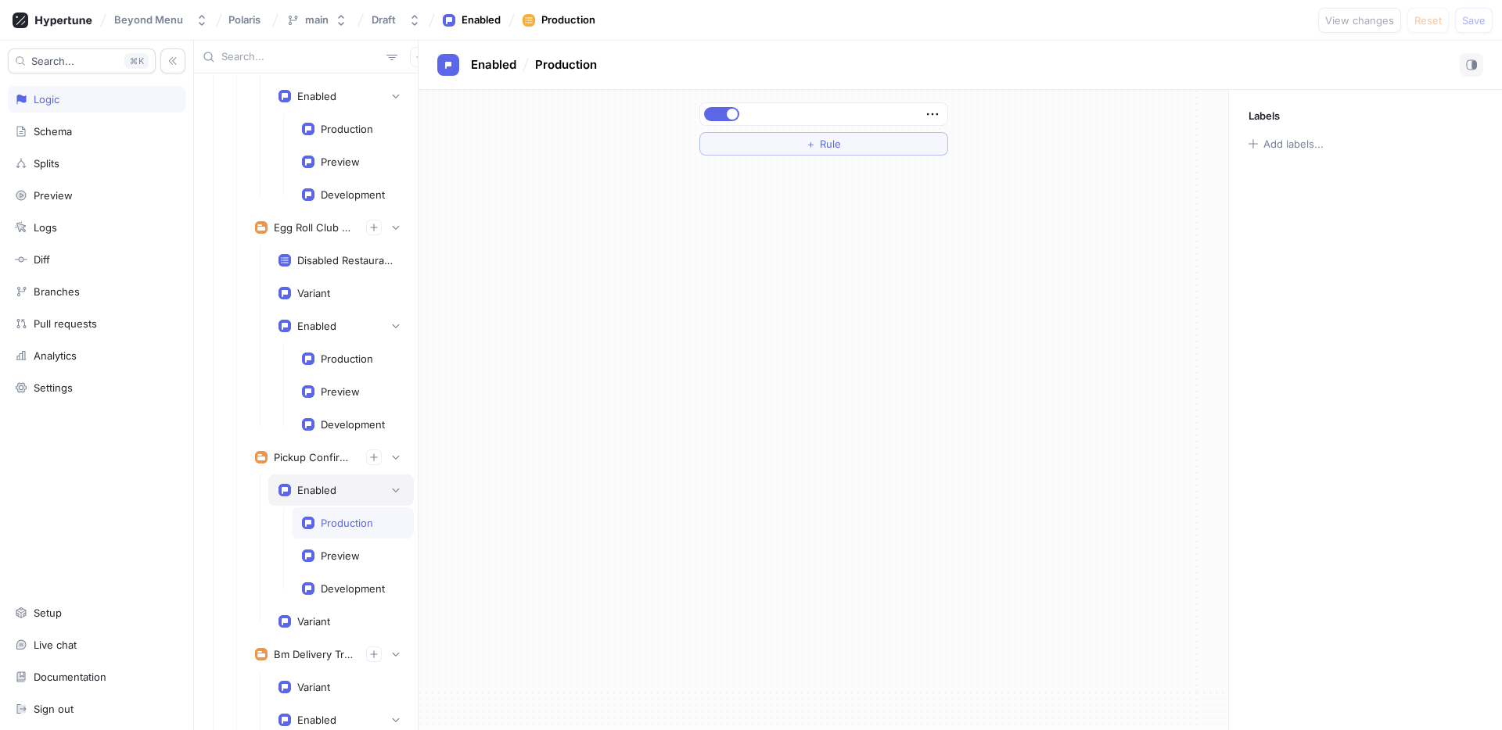
click at [321, 493] on div "Enabled" at bounding box center [316, 490] width 39 height 13
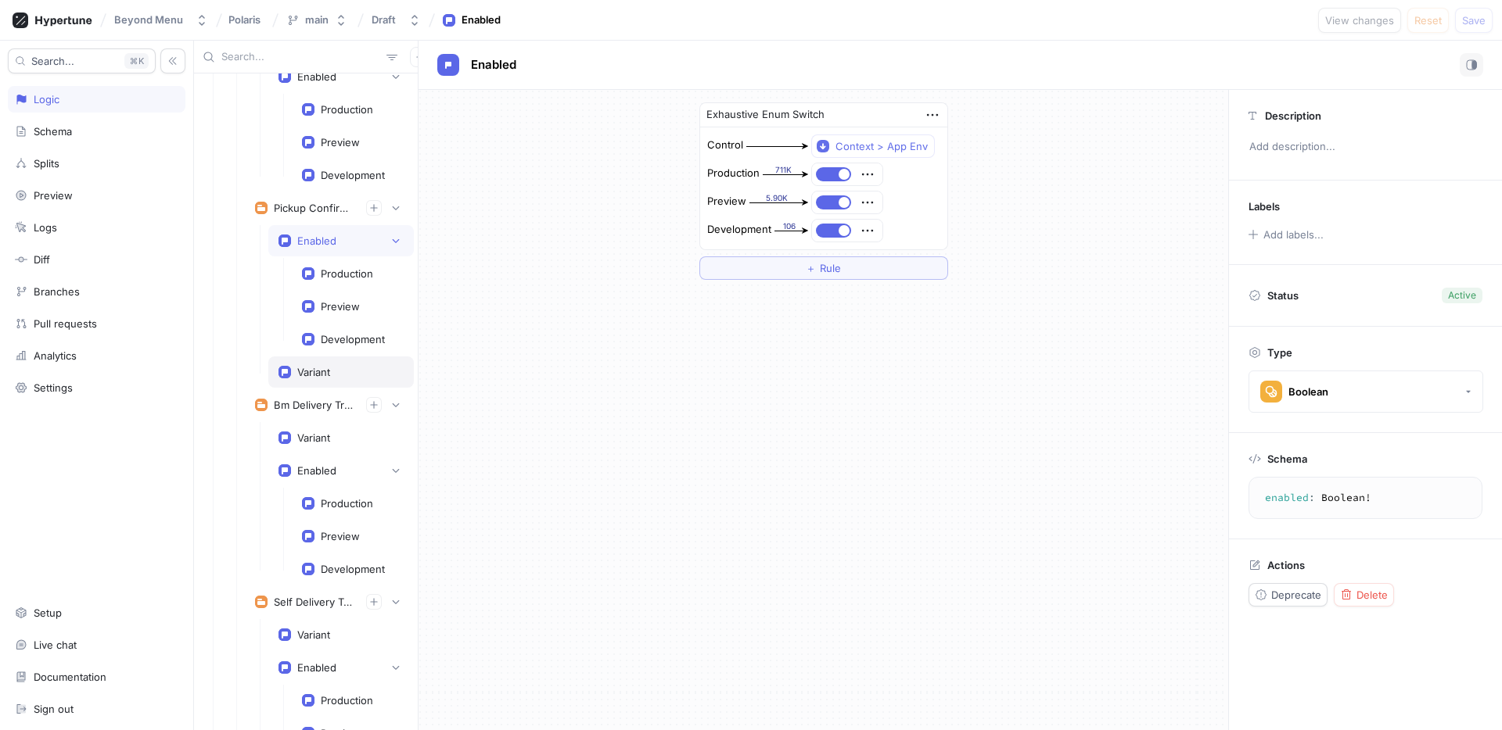
scroll to position [1233, 0]
click at [320, 373] on div "Variant" at bounding box center [313, 370] width 33 height 13
type textarea "variant: PickupConfirmationVariants!"
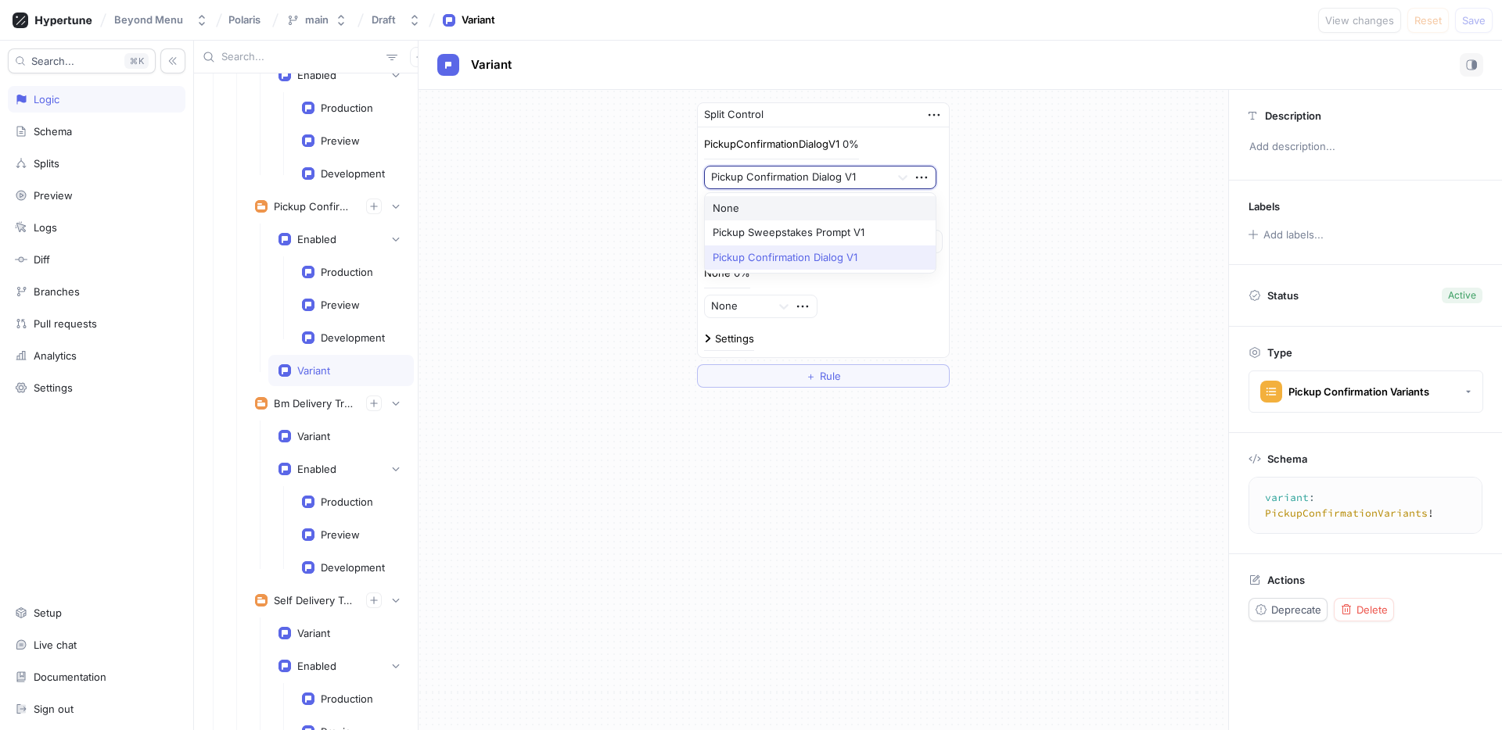
click at [860, 185] on div at bounding box center [797, 177] width 173 height 19
click at [1047, 307] on div "Split Control PickupConfirmationDialogV1 0% Pickup Confirmation Dialog V1, 3 of…" at bounding box center [822, 245] width 809 height 310
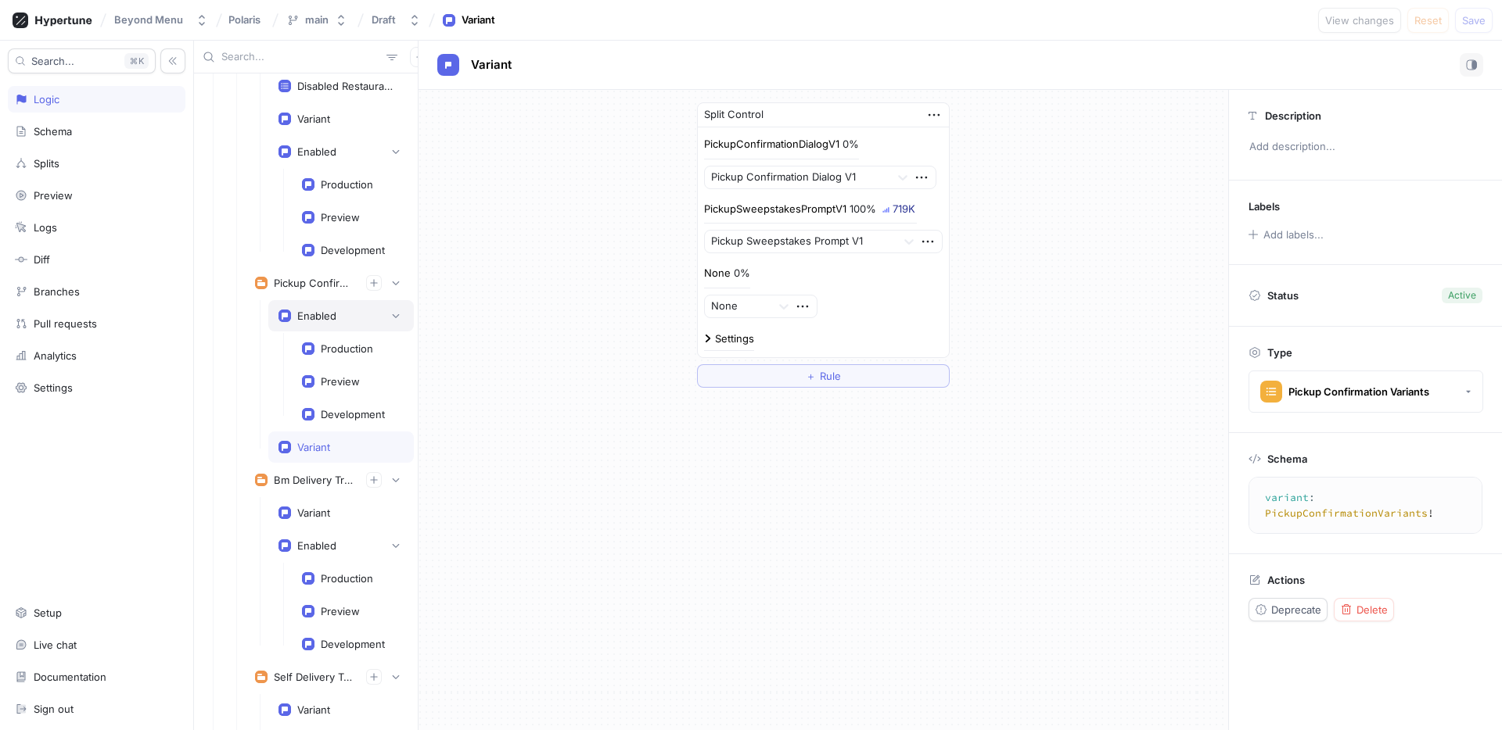
scroll to position [1161, 0]
click at [849, 382] on button "＋ Rule" at bounding box center [823, 375] width 253 height 23
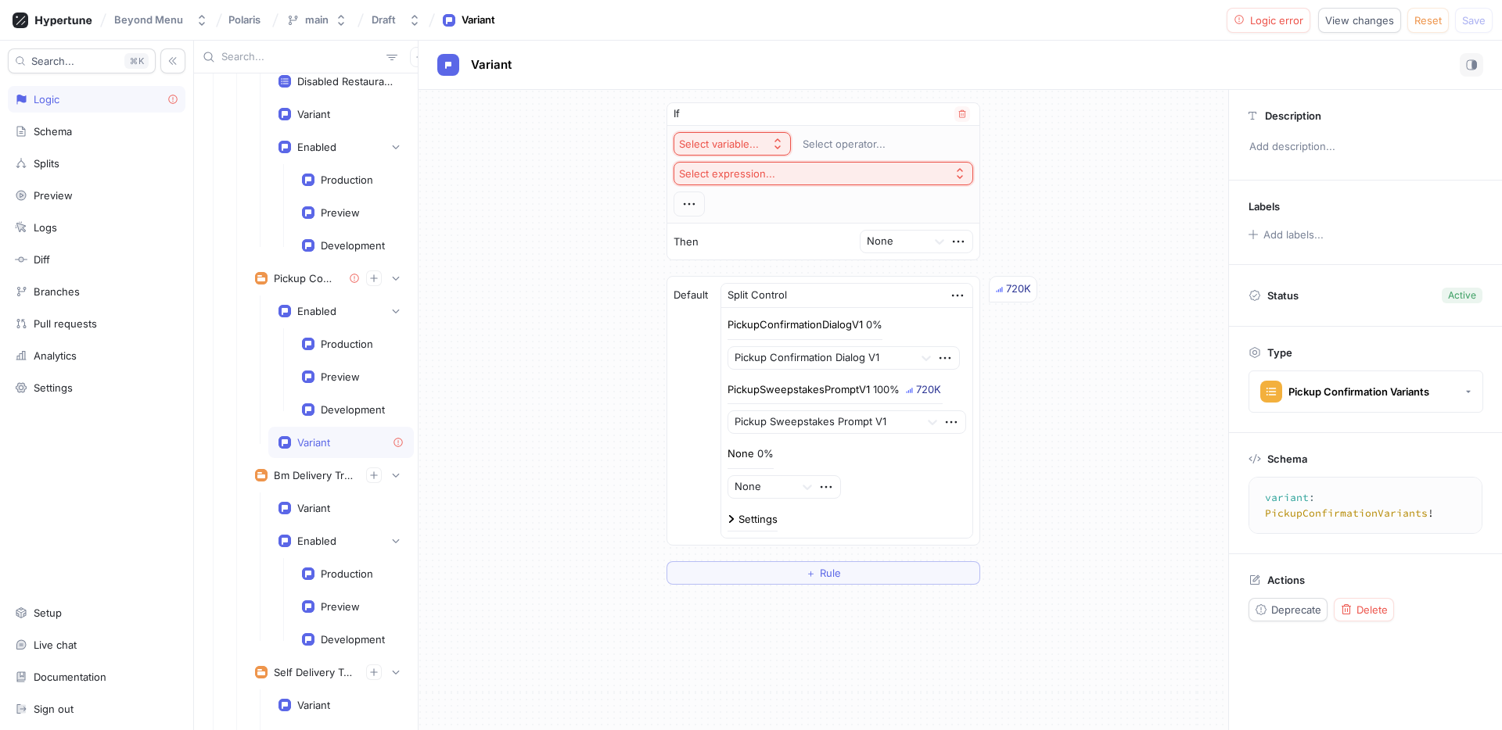
click at [712, 141] on div "Select variable..." at bounding box center [719, 144] width 80 height 13
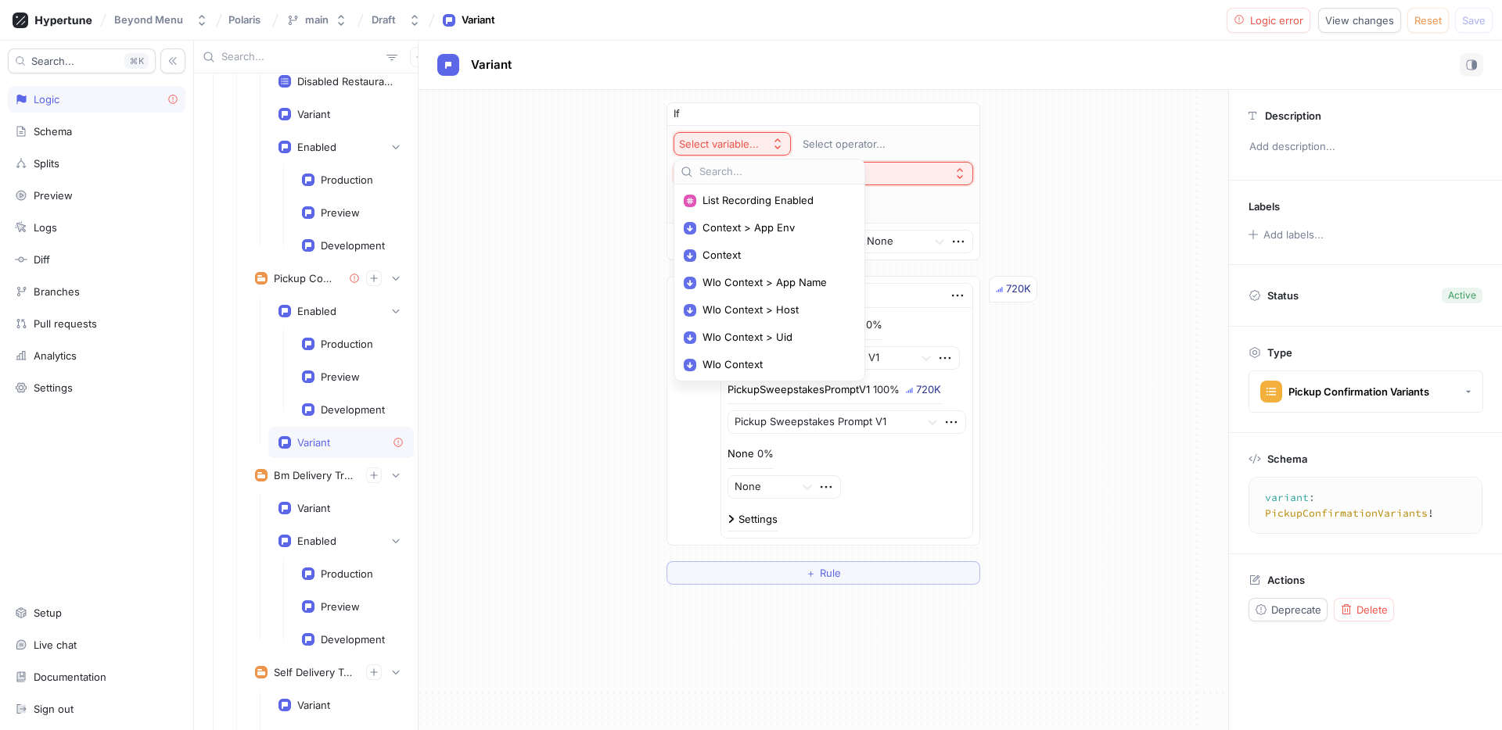
click at [565, 278] on div "If Select variable... Select operator... Select expression... Then None Default…" at bounding box center [822, 344] width 809 height 508
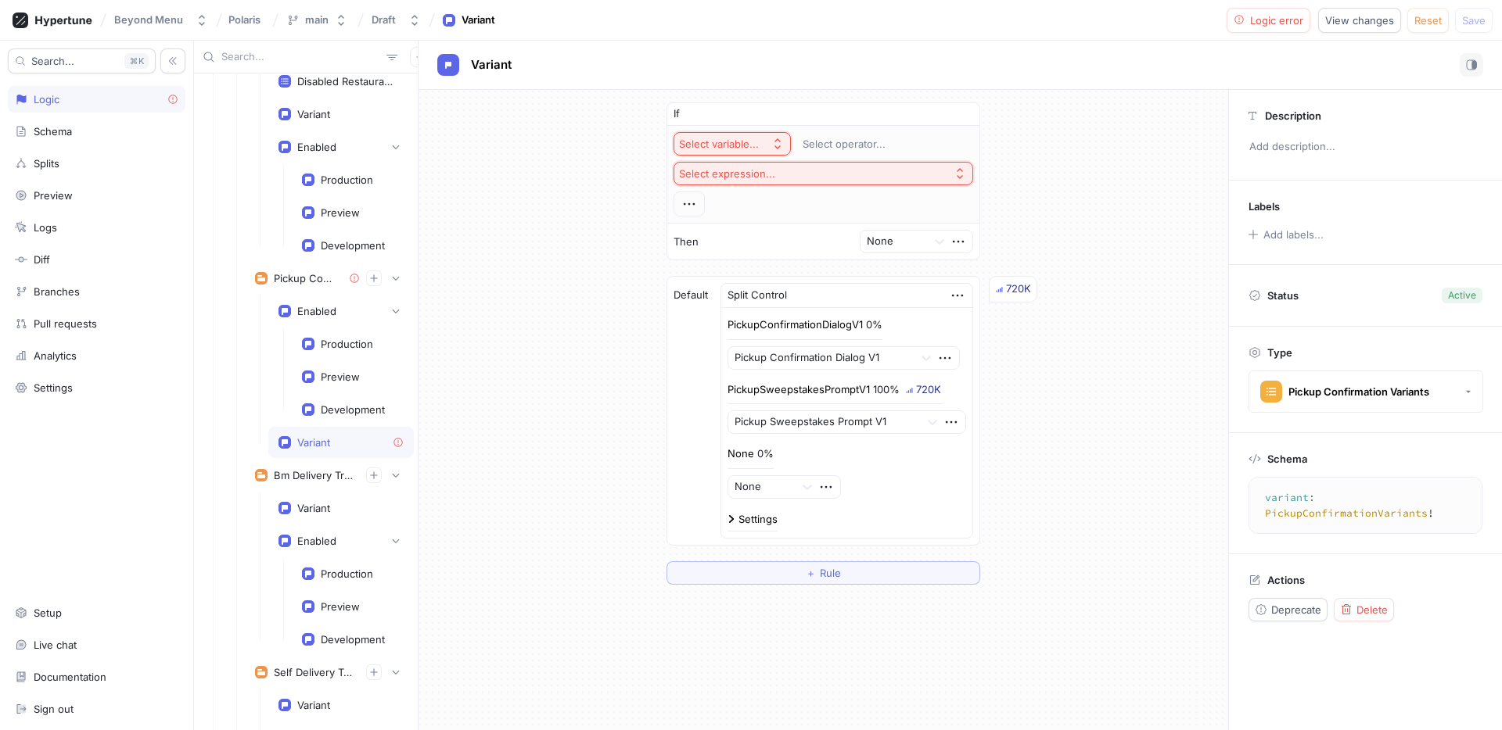
click at [968, 115] on button "button" at bounding box center [962, 114] width 16 height 16
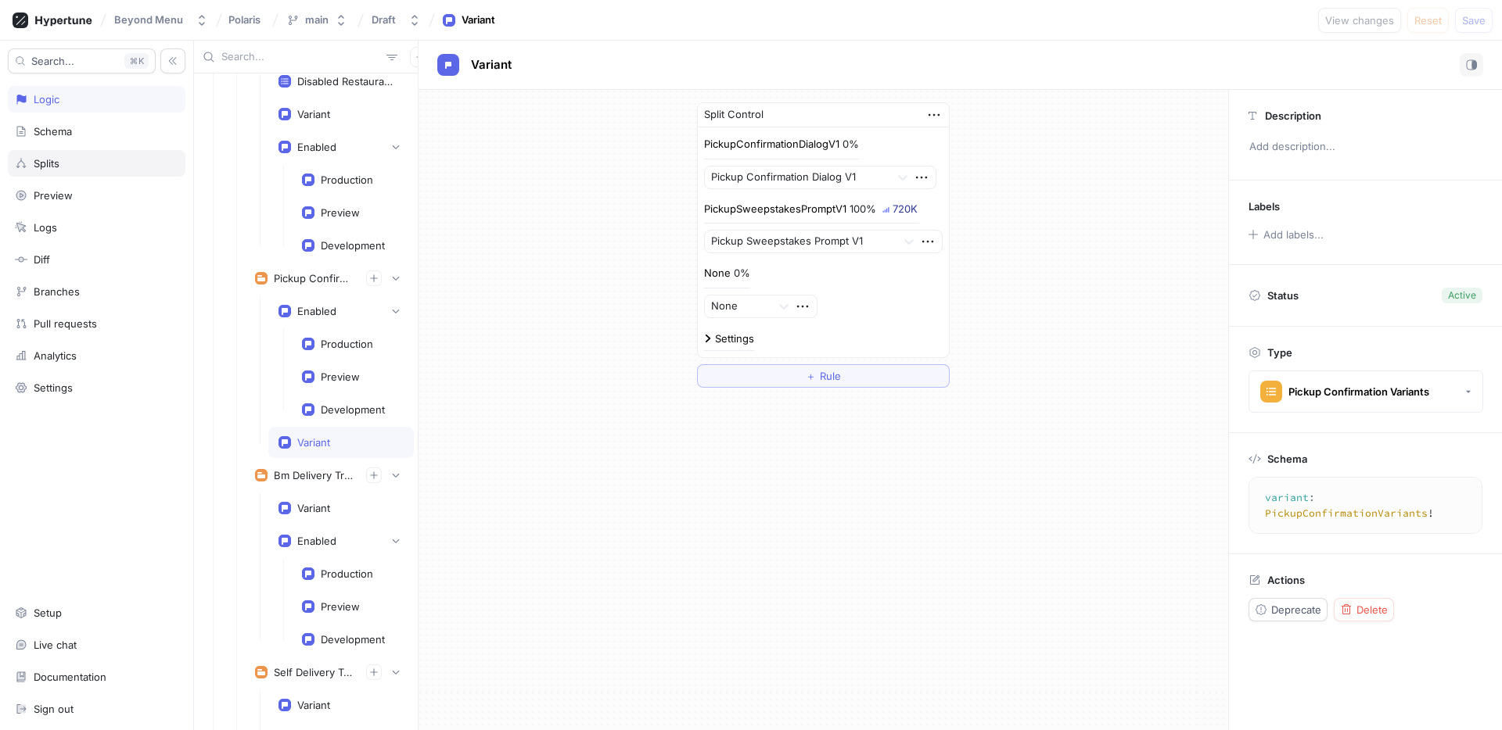
click at [48, 150] on div "Splits" at bounding box center [97, 163] width 178 height 27
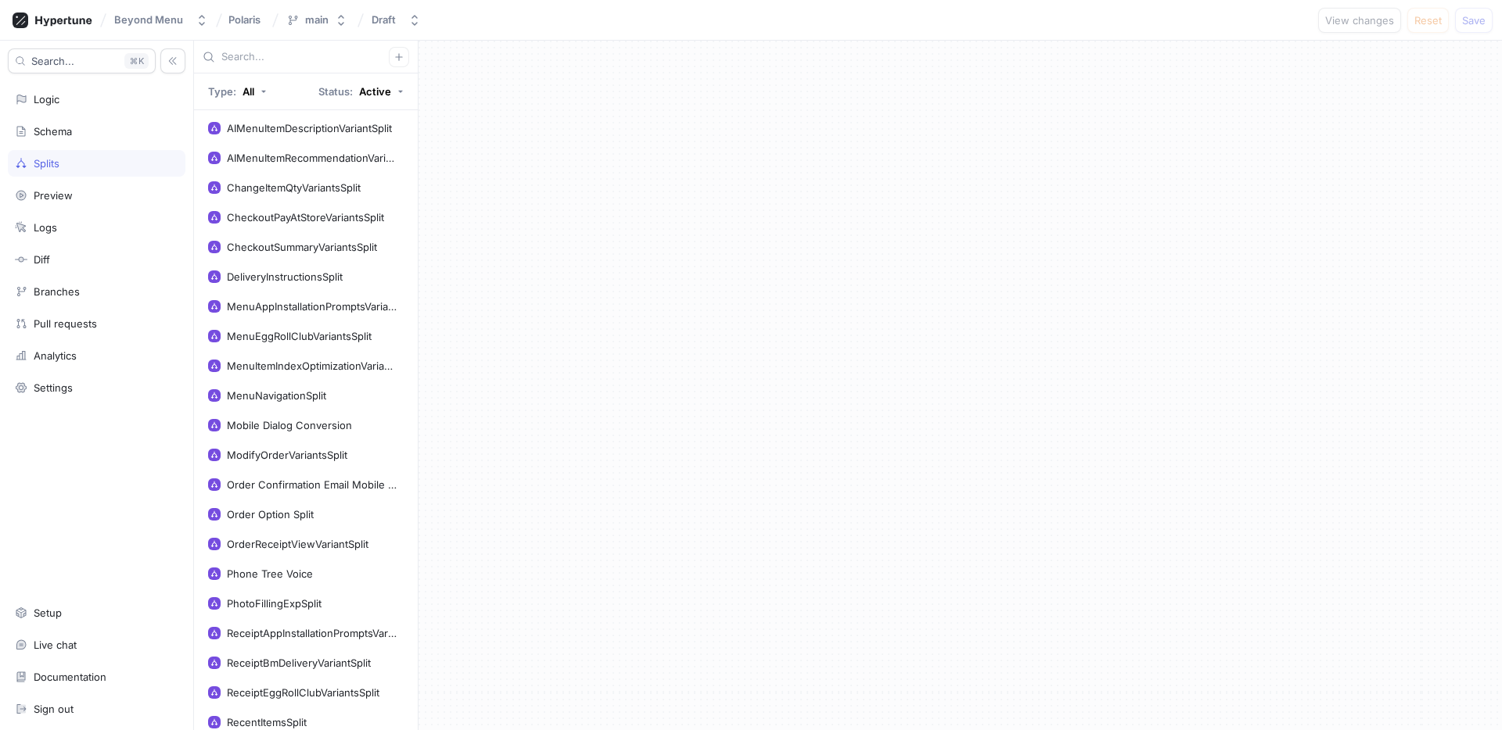
click at [257, 62] on input "text" at bounding box center [304, 57] width 167 height 16
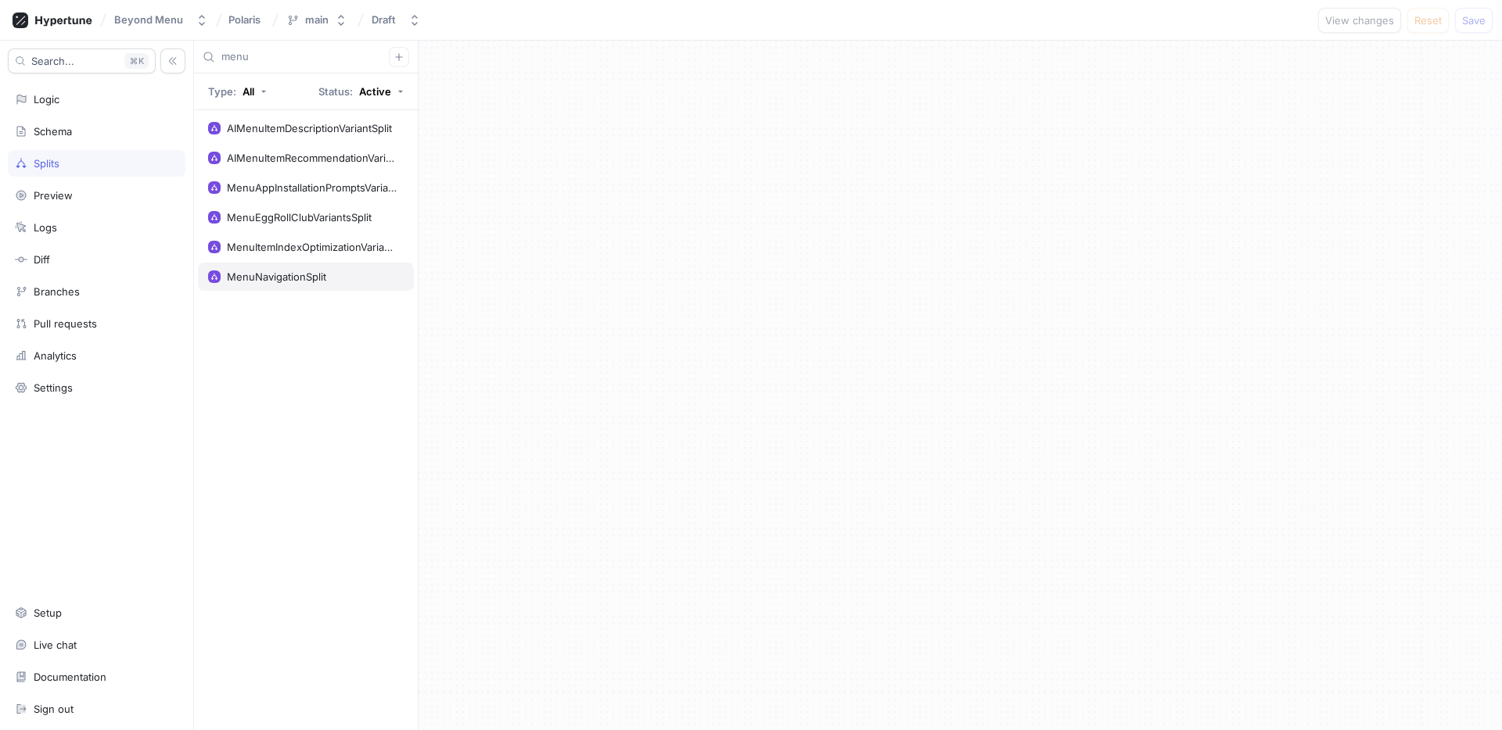
type input "menu"
click at [263, 275] on div "MenuNavigationSplit" at bounding box center [276, 277] width 99 height 13
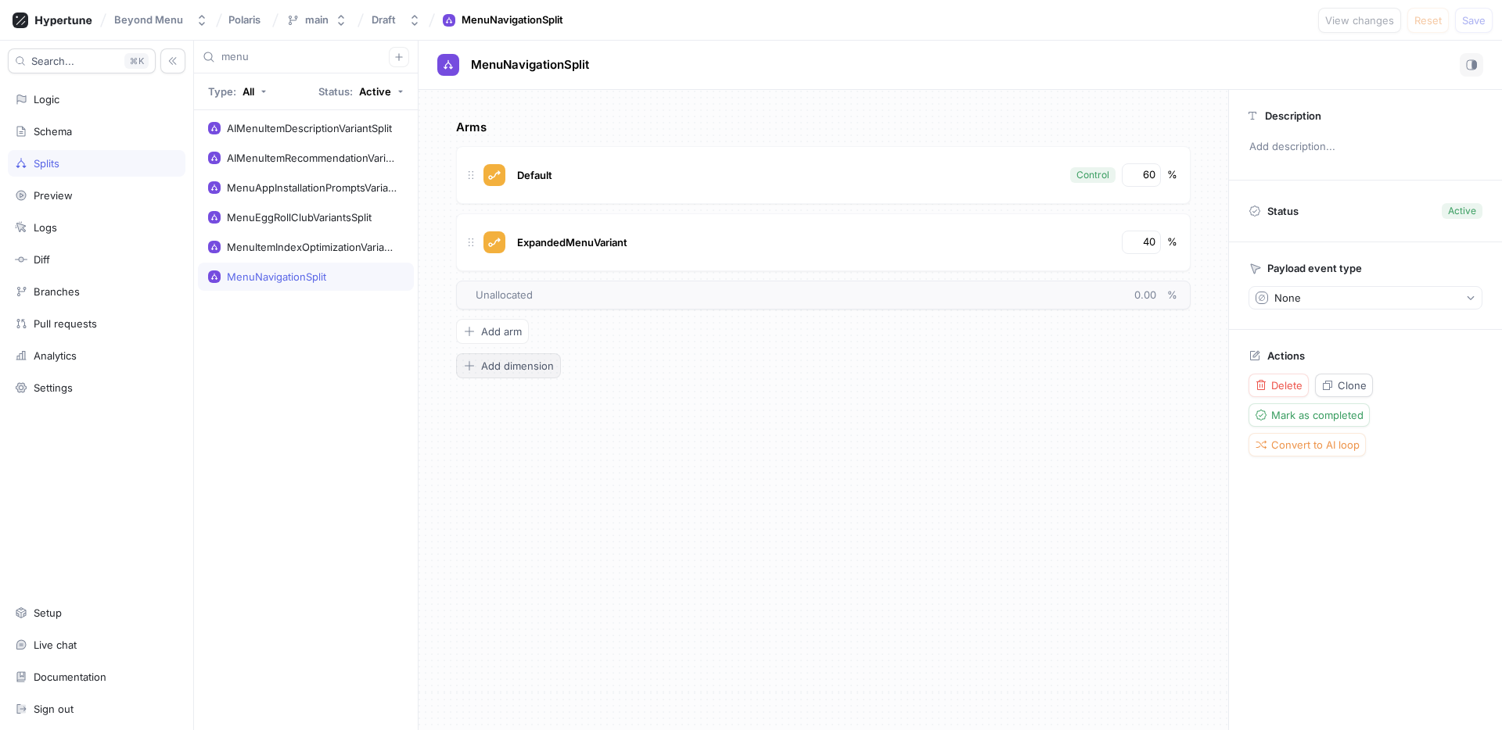
click at [501, 358] on button "Add dimension" at bounding box center [508, 365] width 105 height 25
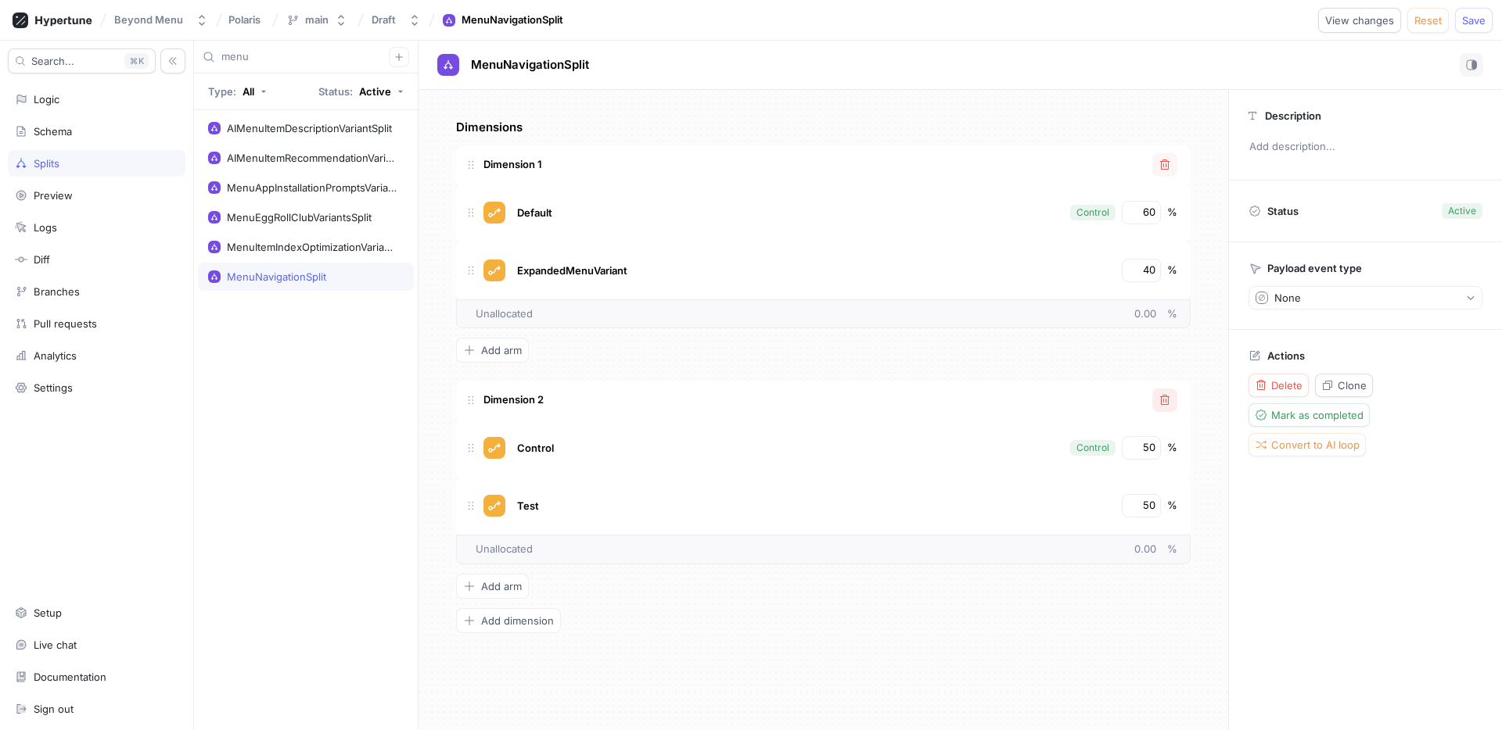
click at [1173, 394] on button "button" at bounding box center [1164, 400] width 25 height 23
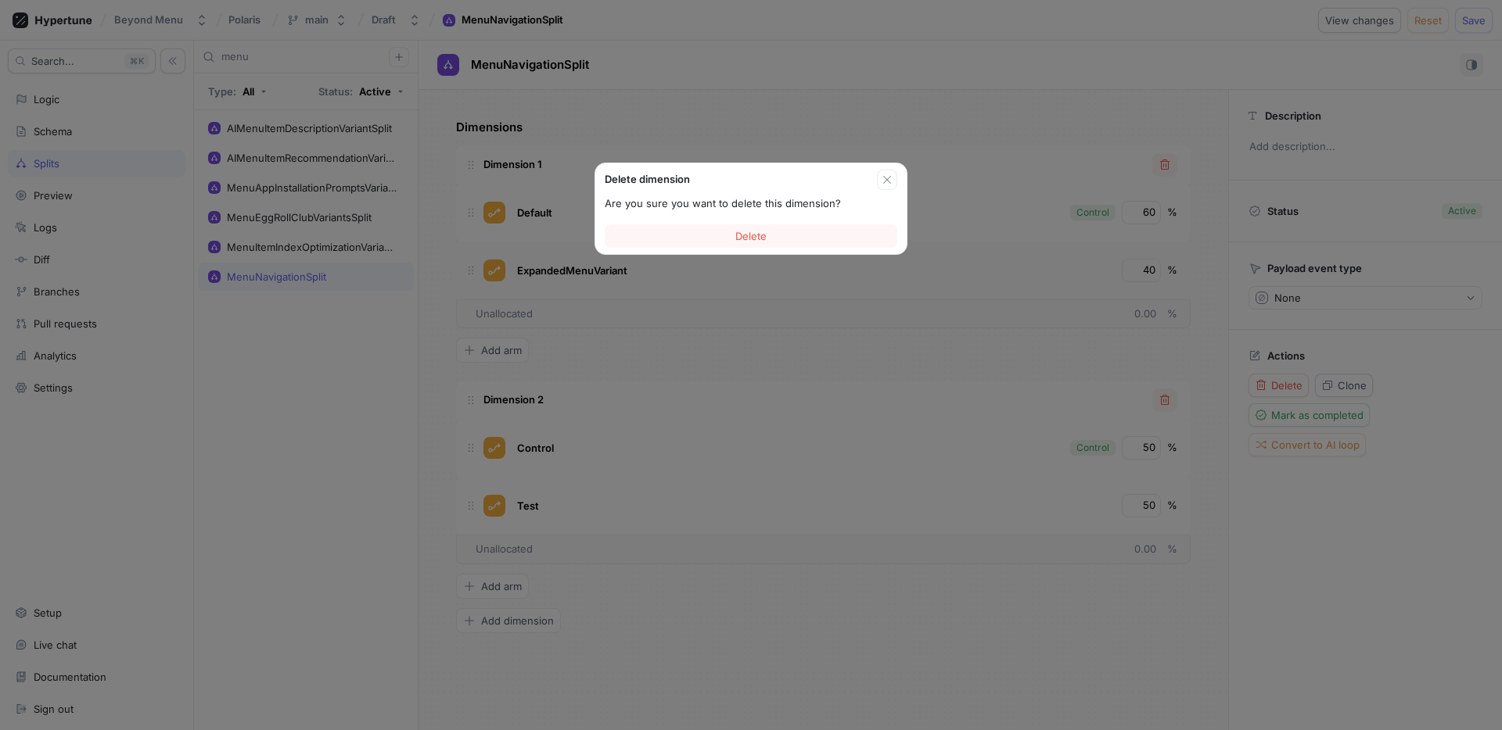
click at [669, 255] on div "Delete dimension Are you sure you want to delete this dimension? [GEOGRAPHIC_DA…" at bounding box center [751, 365] width 1502 height 730
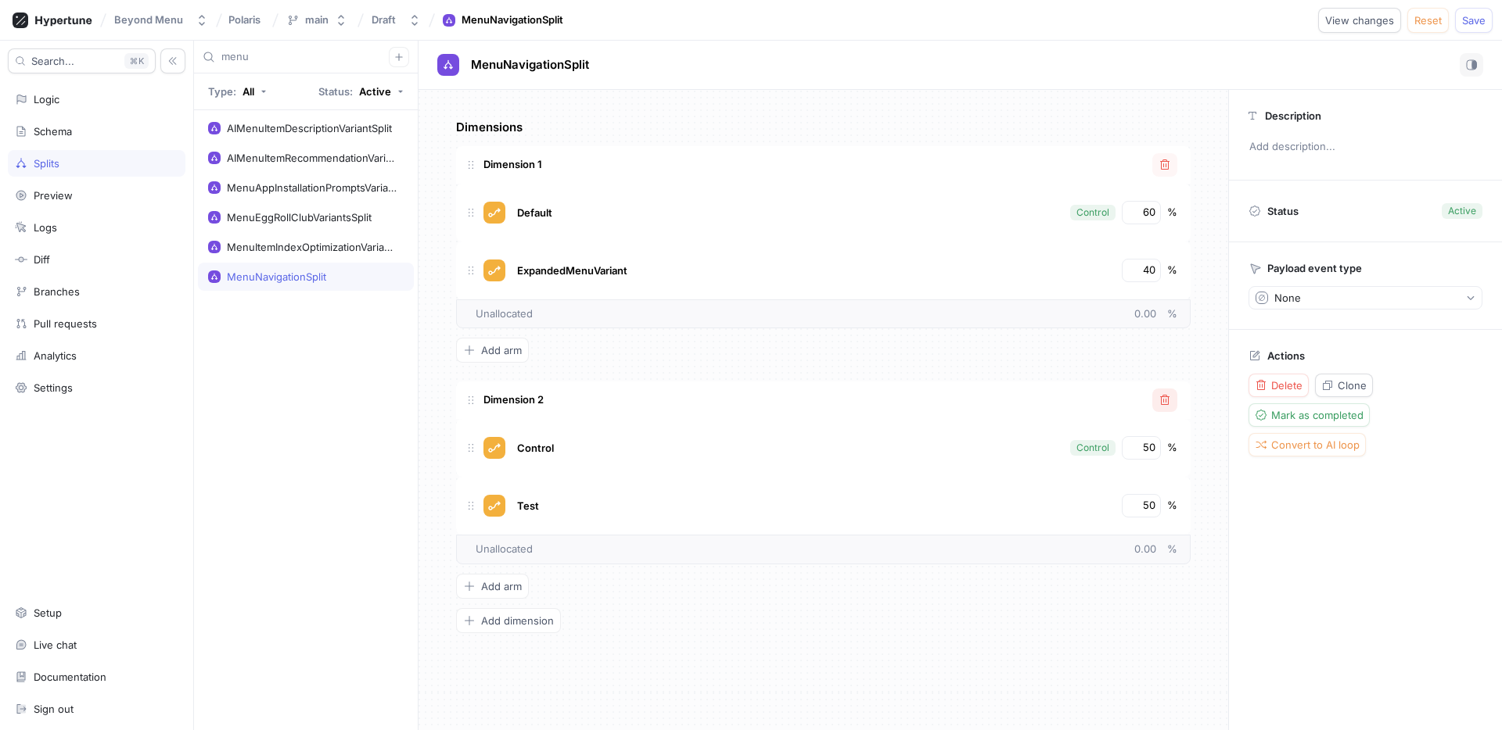
click at [1165, 409] on button "button" at bounding box center [1164, 400] width 25 height 23
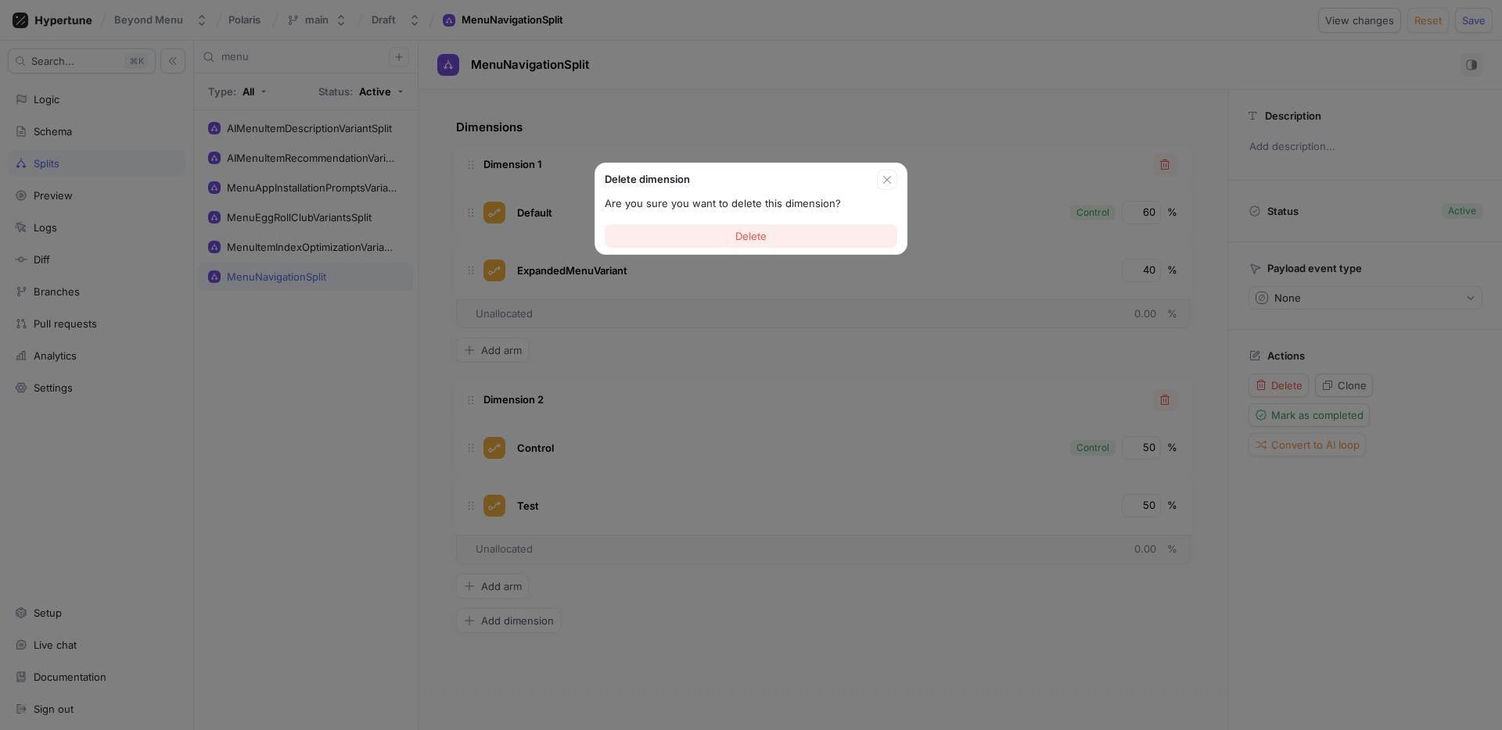
click at [763, 240] on span "Delete" at bounding box center [750, 235] width 31 height 9
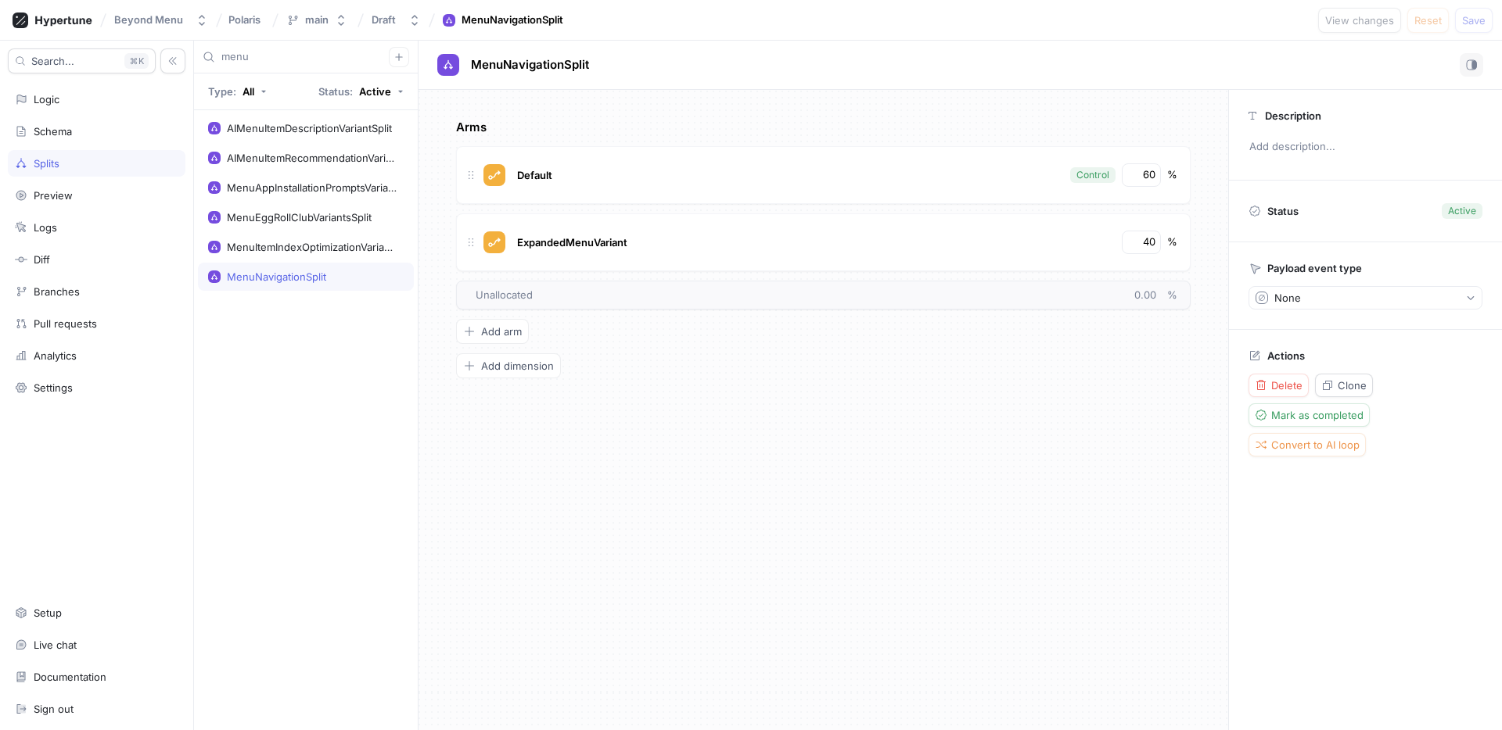
click at [834, 514] on div "Arms Default Control 60 % ExpandedMenuVariant 40 % To pick up a draggable item,…" at bounding box center [822, 410] width 809 height 640
click at [582, 510] on div "Arms Default Control 60 % ExpandedMenuVariant 40 % To pick up a draggable item,…" at bounding box center [822, 410] width 809 height 640
click at [103, 103] on div "Logic" at bounding box center [96, 99] width 163 height 13
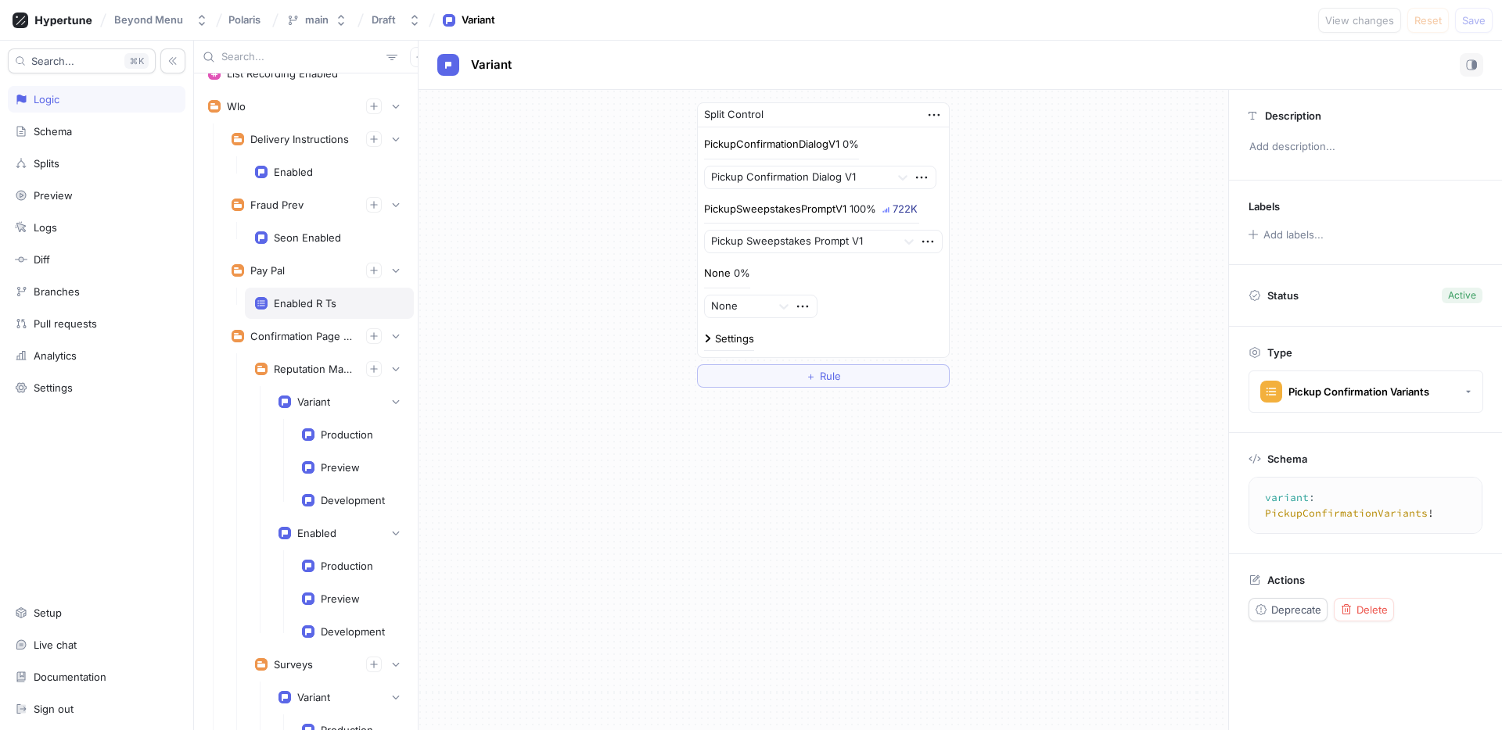
scroll to position [20, 0]
click at [318, 294] on div "Enabled R Ts" at bounding box center [329, 302] width 169 height 31
type textarea "enabledRTs: [Int!]!"
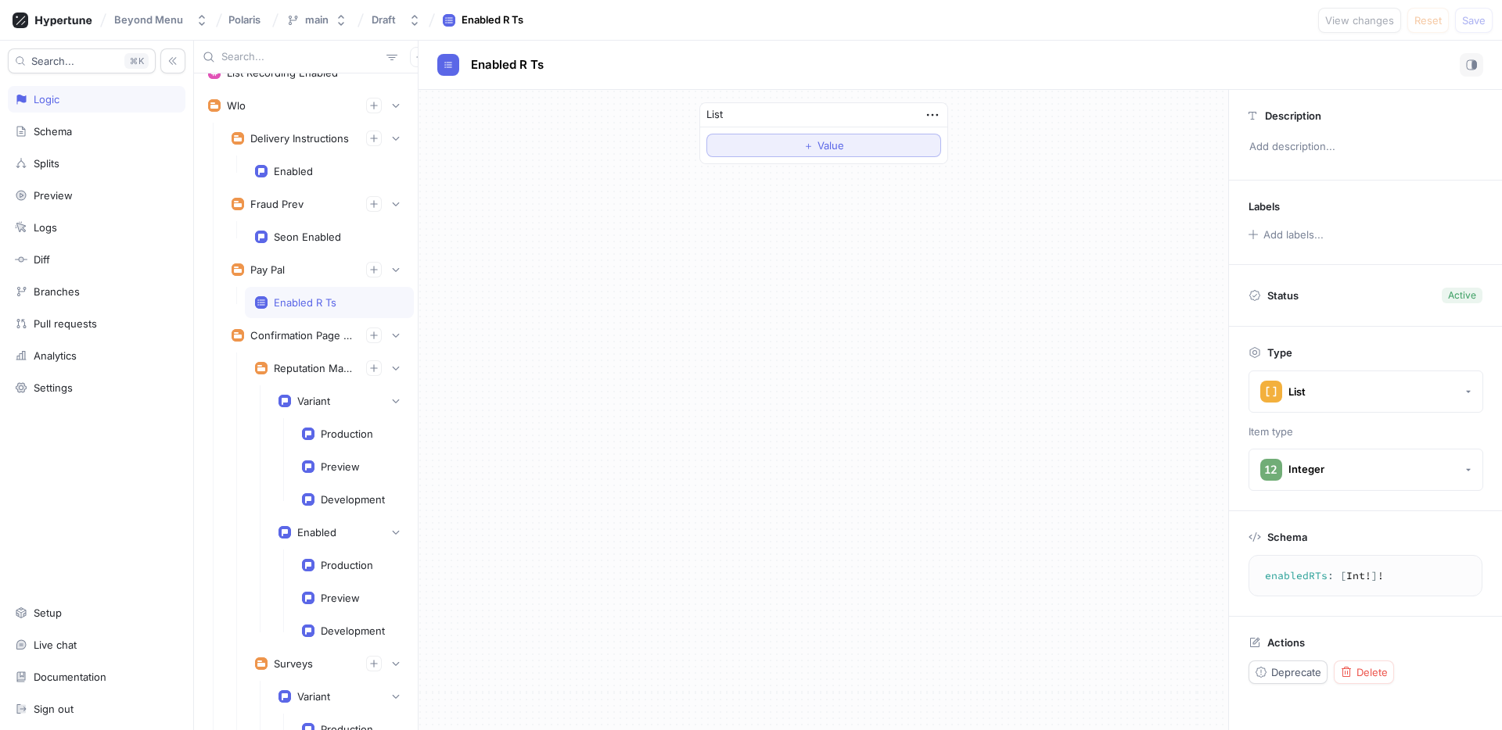
click at [782, 141] on button "＋ Value" at bounding box center [823, 145] width 235 height 23
type input "10001"
drag, startPoint x: 929, startPoint y: 144, endPoint x: 924, endPoint y: 152, distance: 9.1
click at [929, 144] on icon "button" at bounding box center [925, 145] width 17 height 17
click at [967, 173] on p "Delete" at bounding box center [956, 175] width 31 height 16
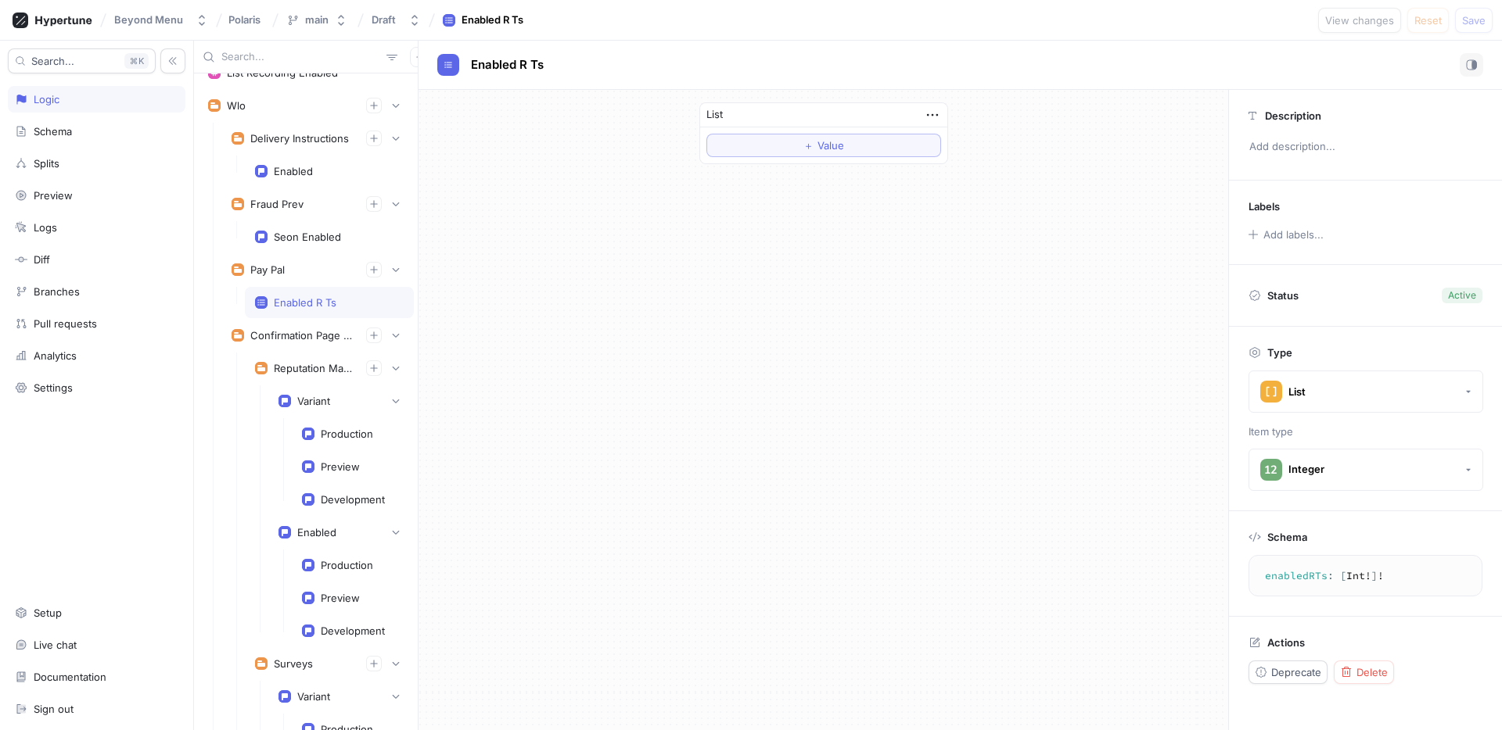
drag, startPoint x: 762, startPoint y: 297, endPoint x: 744, endPoint y: 296, distance: 18.0
click at [762, 297] on div "List ＋ Value" at bounding box center [822, 410] width 809 height 640
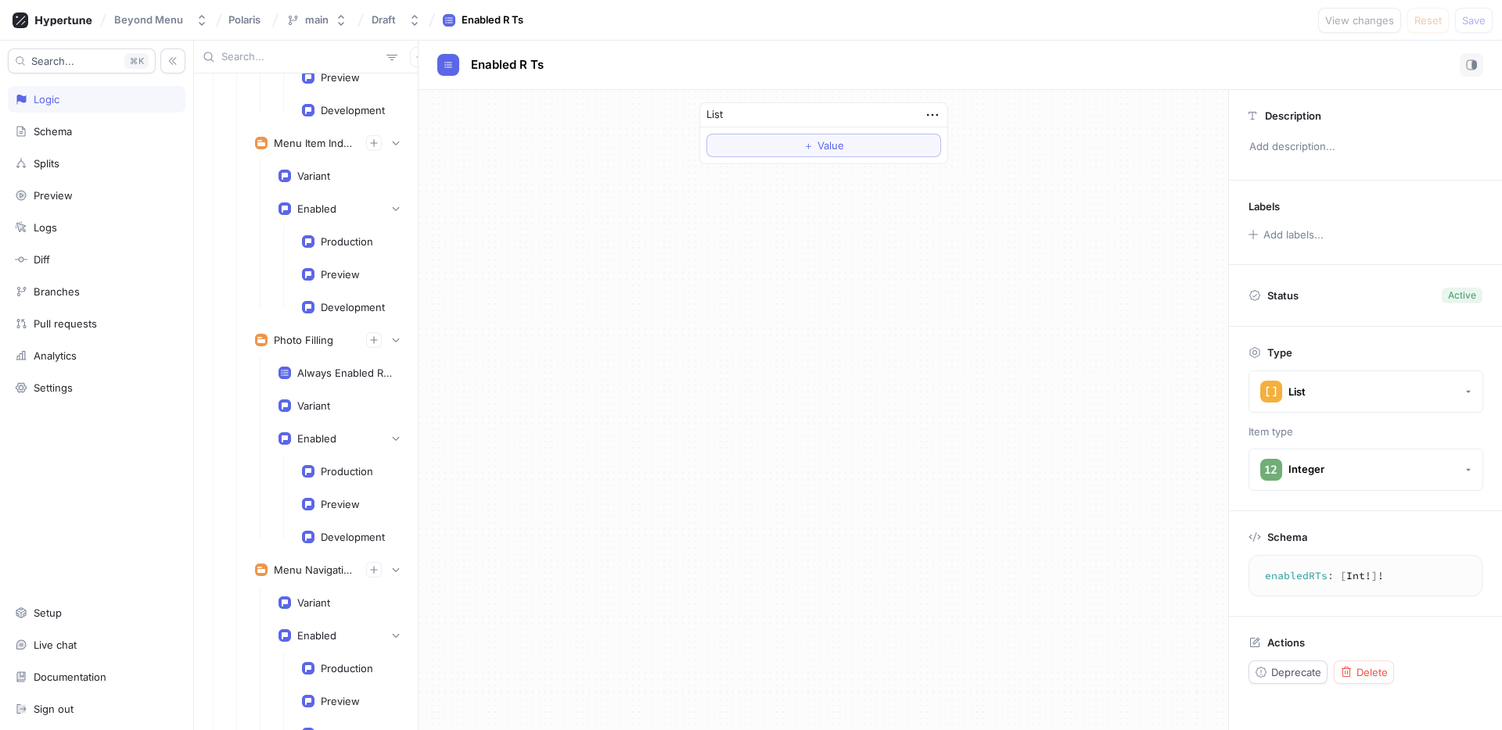
scroll to position [2876, 0]
click at [324, 427] on div "Enabled" at bounding box center [340, 436] width 145 height 31
type textarea "enabled: Boolean!"
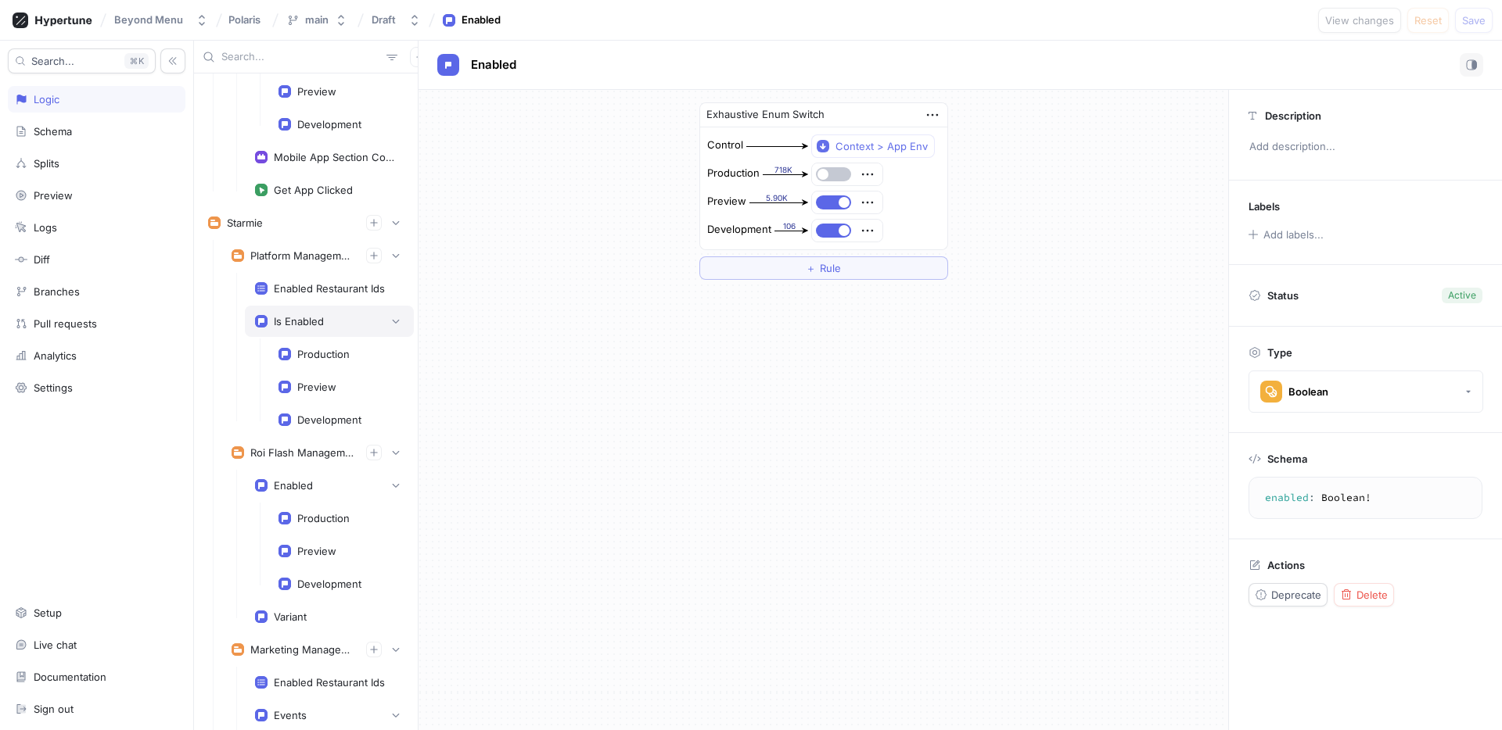
scroll to position [5062, 0]
